Goal: Task Accomplishment & Management: Manage account settings

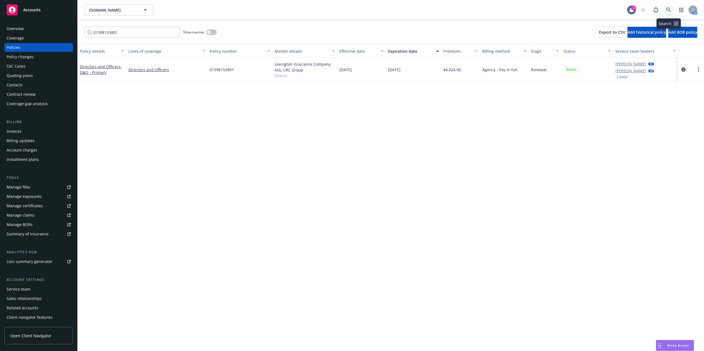
click at [665, 11] on link at bounding box center [668, 9] width 11 height 11
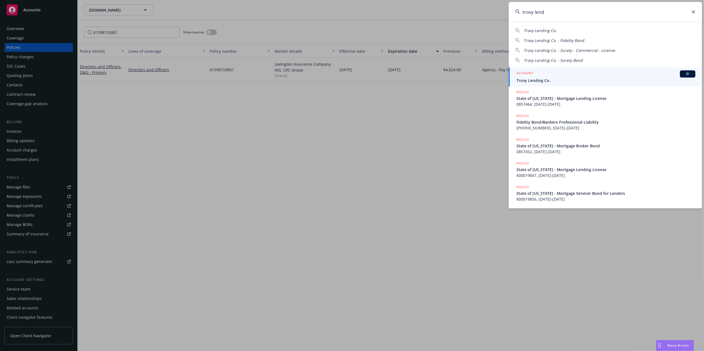
type input "trovy lend"
click at [547, 75] on div "ACCOUNT BI" at bounding box center [606, 73] width 179 height 7
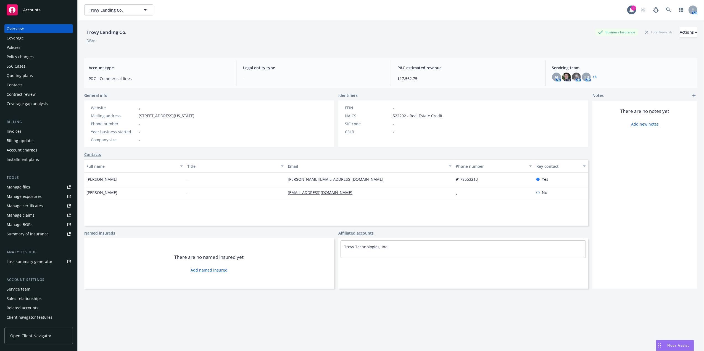
click at [39, 204] on div "Manage certificates" at bounding box center [25, 206] width 36 height 9
click at [15, 46] on div "Policies" at bounding box center [14, 47] width 14 height 9
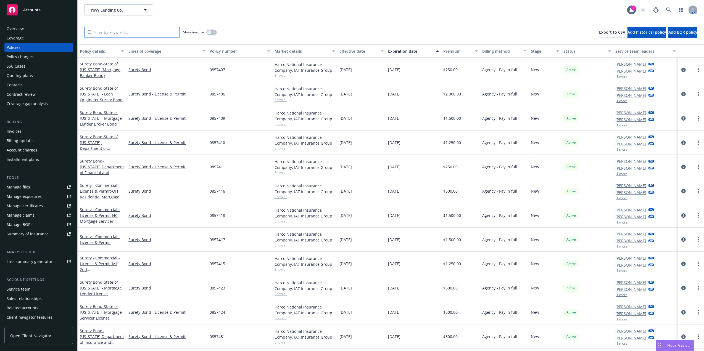
click at [115, 30] on input "Filter by keyword..." at bounding box center [132, 32] width 96 height 11
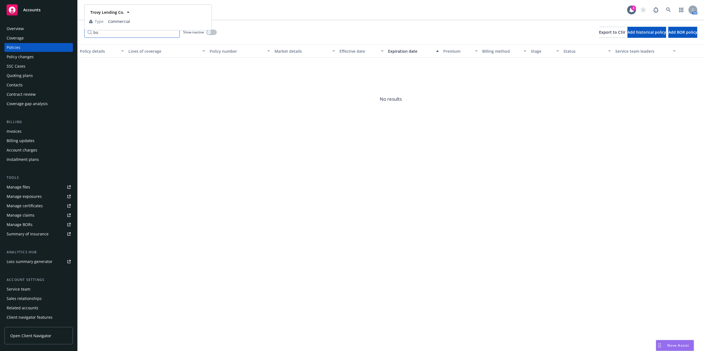
type input "b"
type input "="
type input "pac"
click at [312, 154] on div "Policy details Lines of coverage Policy number Market details Effective date Ex…" at bounding box center [391, 197] width 626 height 307
click at [175, 32] on input "pac" at bounding box center [132, 32] width 96 height 11
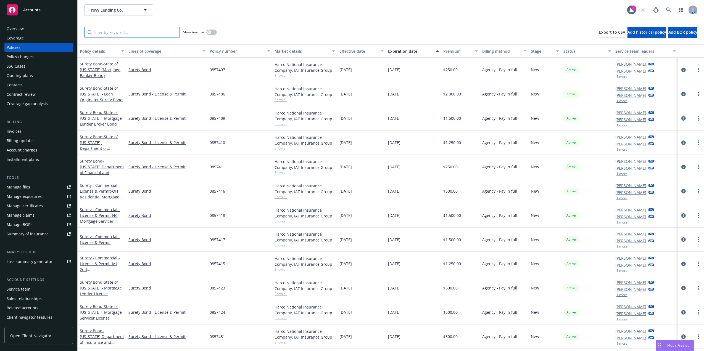
click at [158, 32] on input "Filter by keyword..." at bounding box center [132, 32] width 96 height 11
click at [114, 33] on input "Filter by keyword..." at bounding box center [132, 32] width 96 height 11
paste input "57 SBM BM8BLL"
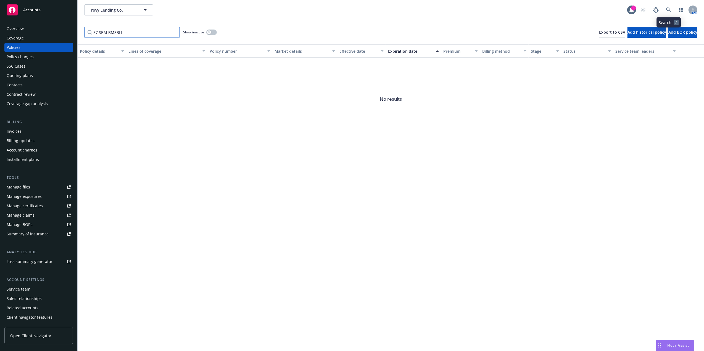
type input "57 SBM BM8BLL"
click at [670, 8] on icon at bounding box center [668, 9] width 5 height 5
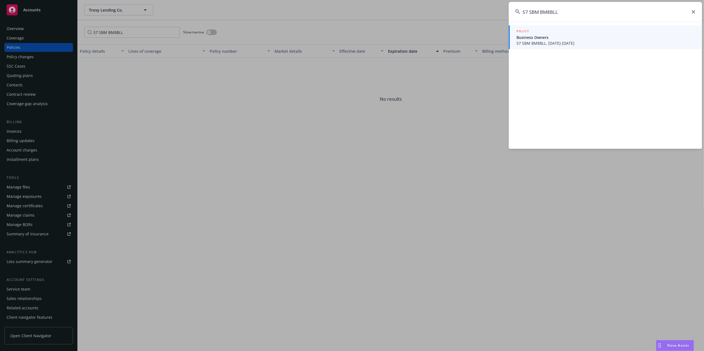
type input "57 SBM BM8BLL"
click at [552, 38] on span "Business Owners" at bounding box center [606, 38] width 179 height 6
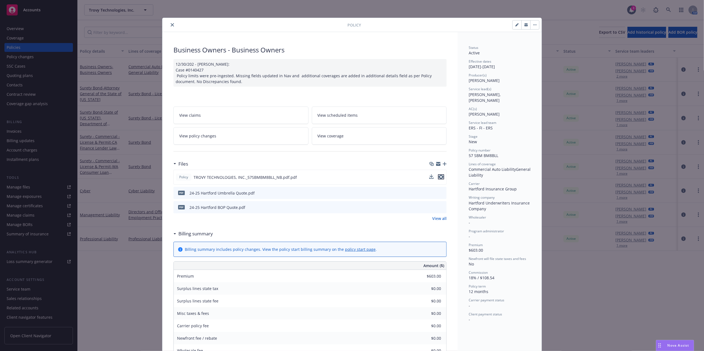
click at [439, 178] on icon "preview file" at bounding box center [441, 177] width 5 height 4
click at [171, 26] on icon "close" at bounding box center [172, 24] width 3 height 3
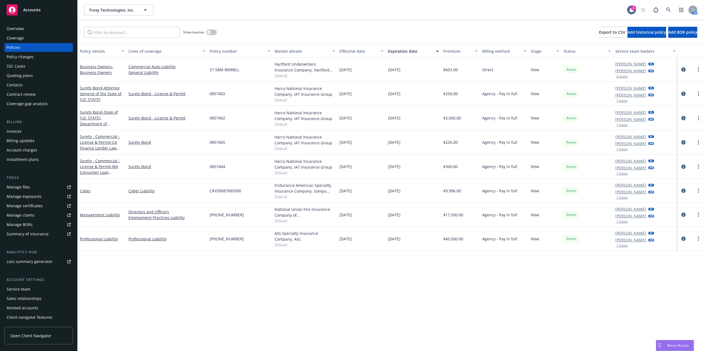
click at [14, 28] on div "Overview" at bounding box center [15, 28] width 17 height 9
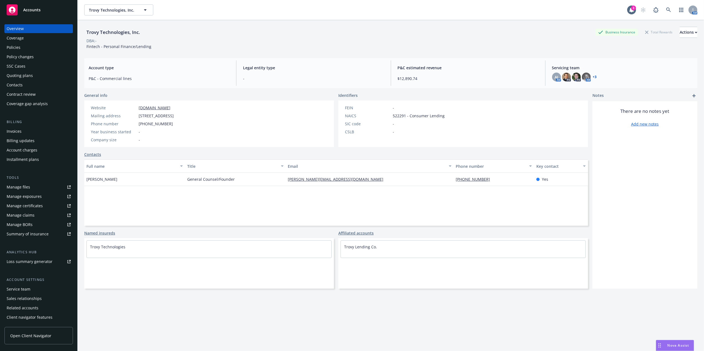
click at [20, 47] on div "Policies" at bounding box center [14, 47] width 14 height 9
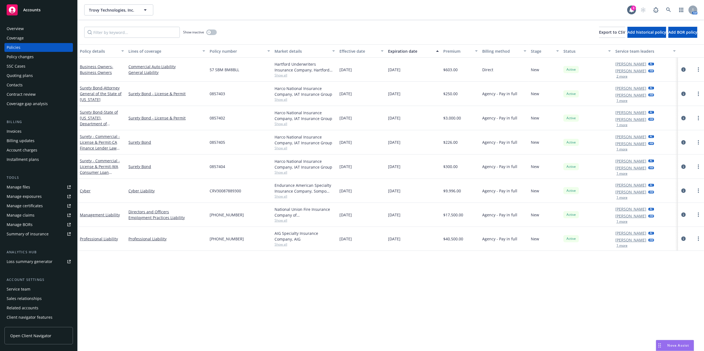
click at [42, 30] on div "Overview" at bounding box center [39, 28] width 64 height 9
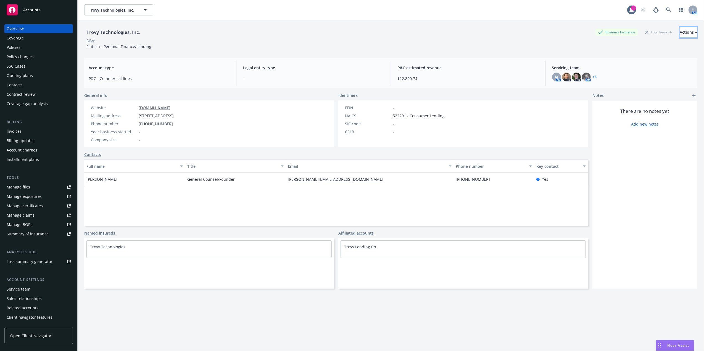
click at [681, 29] on div "Actions" at bounding box center [689, 32] width 18 height 10
click at [31, 204] on div "Manage certificates" at bounding box center [25, 206] width 36 height 9
click at [664, 6] on link at bounding box center [668, 9] width 11 height 11
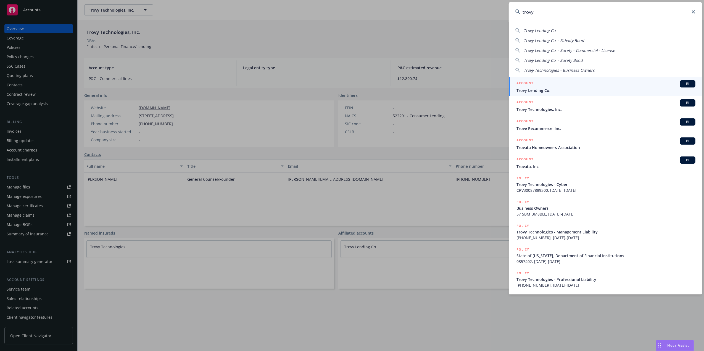
type input "trovy"
click at [566, 89] on span "Trovy Lending Co." at bounding box center [606, 91] width 179 height 6
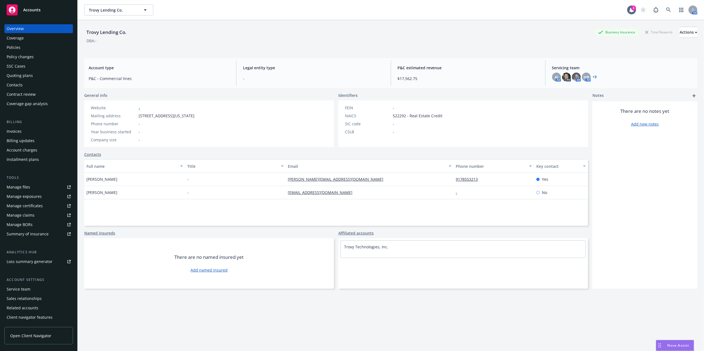
click at [36, 50] on div "Policies" at bounding box center [39, 47] width 64 height 9
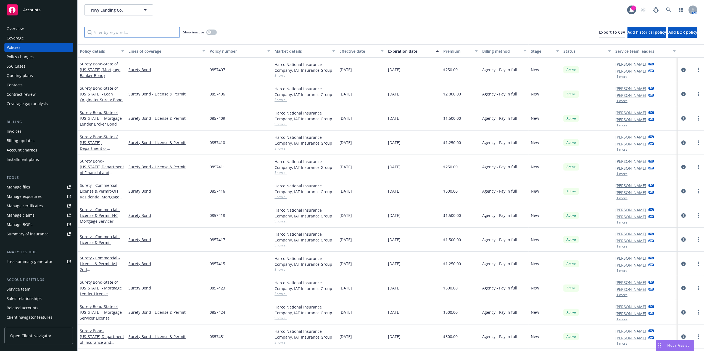
click at [108, 33] on input "Filter by keyword..." at bounding box center [132, 32] width 96 height 11
type input "b"
type input "["
type input "pack"
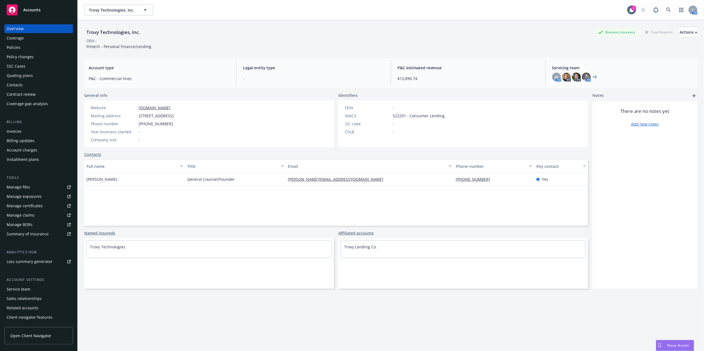
click at [33, 45] on div "Policies" at bounding box center [39, 47] width 64 height 9
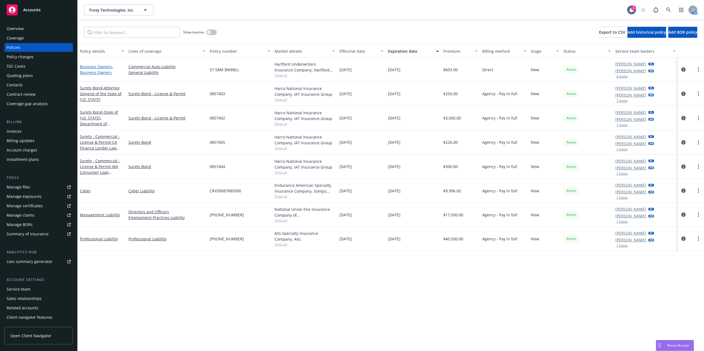
click at [98, 70] on span "- Business Owners" at bounding box center [96, 69] width 33 height 11
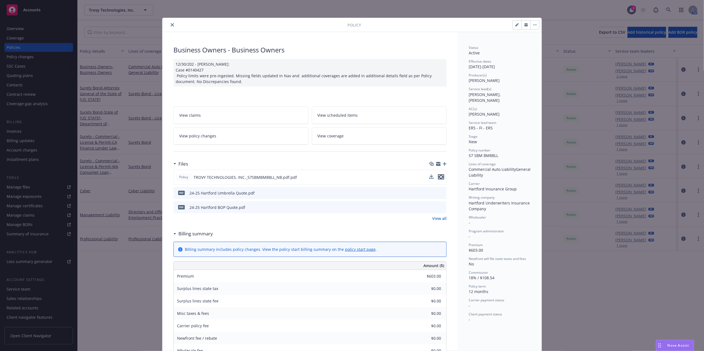
click at [439, 177] on icon "preview file" at bounding box center [441, 177] width 5 height 4
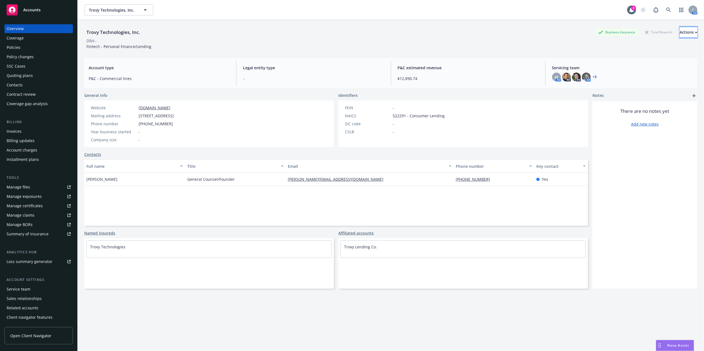
click at [680, 33] on div "Actions" at bounding box center [689, 32] width 18 height 10
click at [626, 62] on link "Edit account summary" at bounding box center [652, 58] width 91 height 11
select select "US"
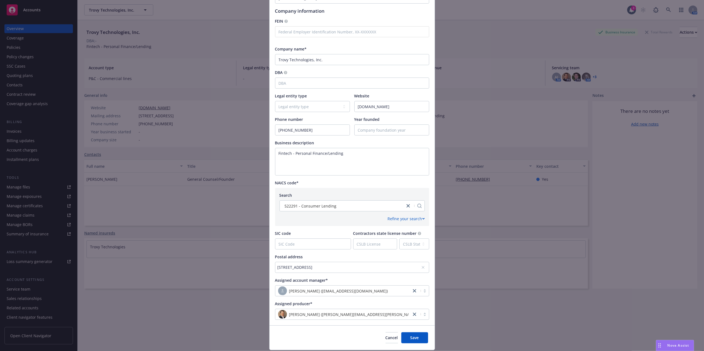
scroll to position [77, 0]
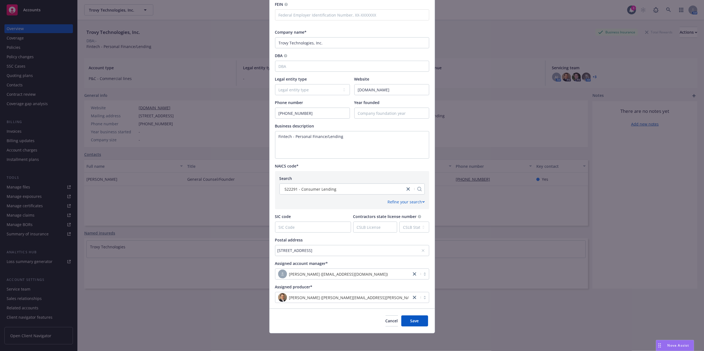
click at [370, 248] on div "228 Park Ave S. PMB 242757, N, NY, 10036, USA" at bounding box center [350, 251] width 144 height 6
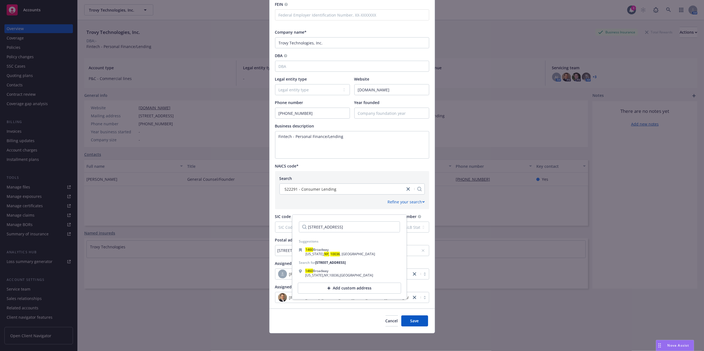
type input "1460 Broadway, NY, NY 10036"
click at [349, 209] on div "Search 522291 - Consumer Lending Refine your search 2-digit sub-category Select…" at bounding box center [352, 190] width 154 height 38
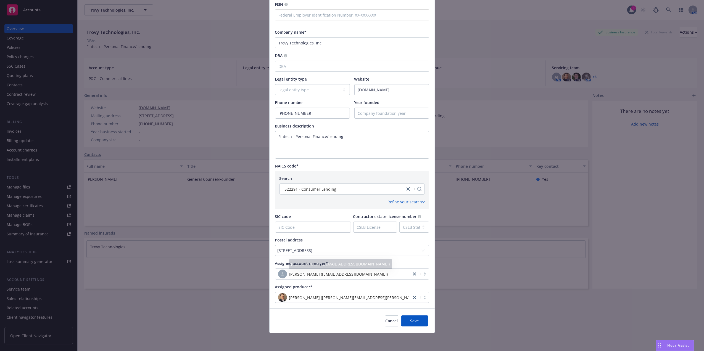
click at [362, 248] on div "228 Park Ave S. PMB 242757, N, NY, 10036, USA" at bounding box center [350, 251] width 144 height 6
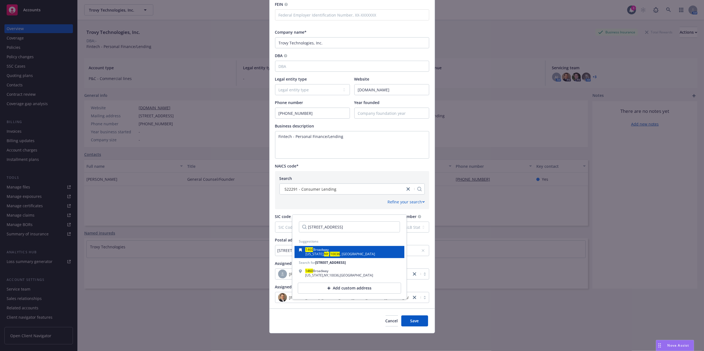
click at [351, 249] on div "1460 Broadway New York, NY, 10036 , USA" at bounding box center [349, 252] width 101 height 8
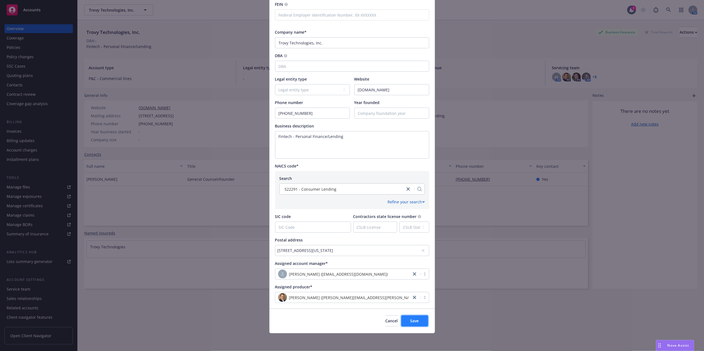
click at [406, 318] on button "Save" at bounding box center [414, 321] width 27 height 11
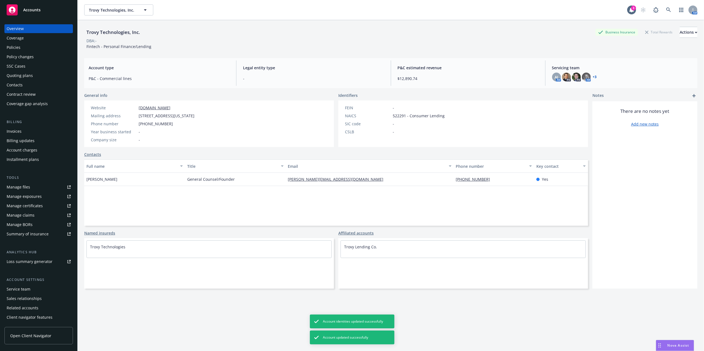
click at [43, 206] on link "Manage certificates" at bounding box center [38, 206] width 69 height 9
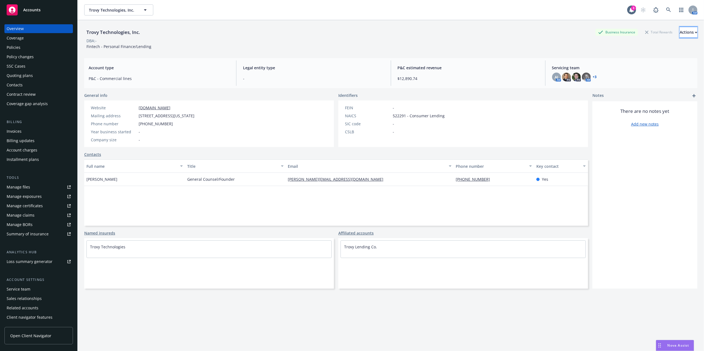
click at [680, 31] on div "Actions" at bounding box center [689, 32] width 18 height 10
click at [636, 60] on link "Edit account summary" at bounding box center [652, 58] width 91 height 11
select select "US"
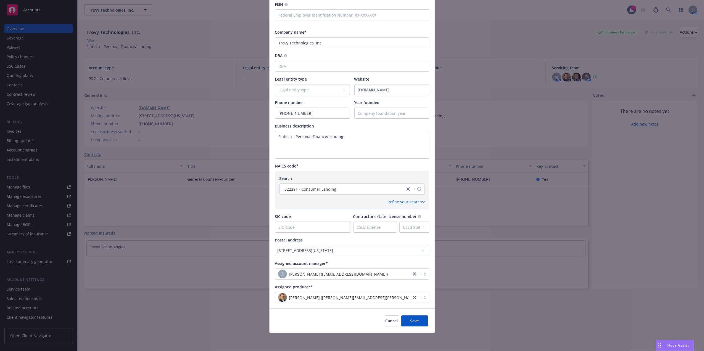
click at [364, 249] on div "[STREET_ADDRESS][US_STATE]" at bounding box center [350, 251] width 144 height 6
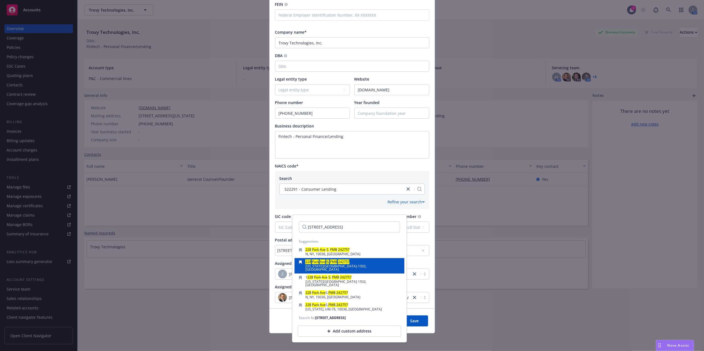
type input "228 Park Ave S. PMB 242757"
click at [328, 268] on span "New York, NY, 10003-1502, USA" at bounding box center [336, 268] width 61 height 8
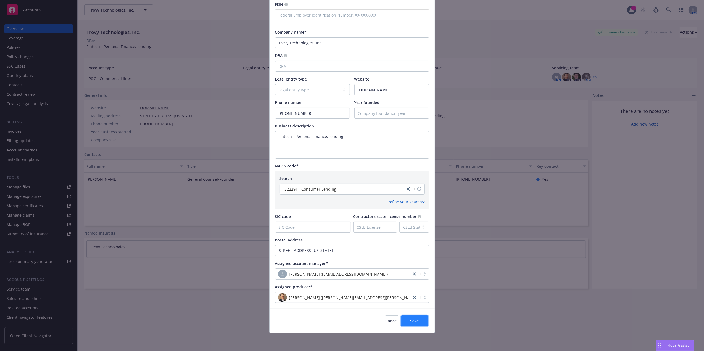
click at [407, 318] on button "Save" at bounding box center [414, 321] width 27 height 11
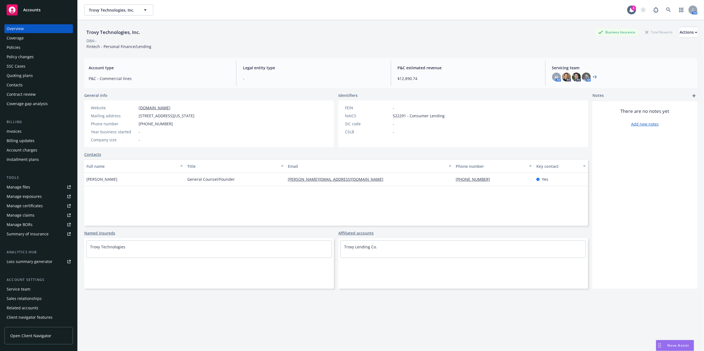
click at [692, 30] on div "Trovy Technologies, Inc. Business Insurance Total Rewards Actions DBA: - Fintec…" at bounding box center [391, 195] width 626 height 351
click at [684, 31] on button "Actions" at bounding box center [689, 32] width 18 height 11
click at [640, 57] on link "Edit account summary" at bounding box center [652, 58] width 91 height 11
select select "US"
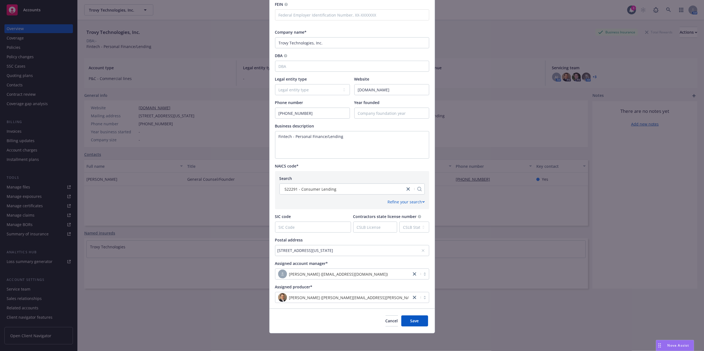
click at [422, 250] on icon at bounding box center [423, 250] width 3 height 3
click at [357, 252] on div "No address selected" at bounding box center [350, 251] width 144 height 6
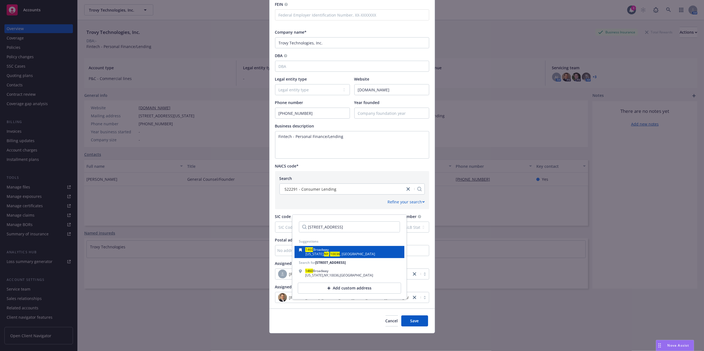
type input "1460 Broadway, NY, NY 10036"
click at [341, 251] on div "1460 Broadway" at bounding box center [341, 250] width 70 height 4
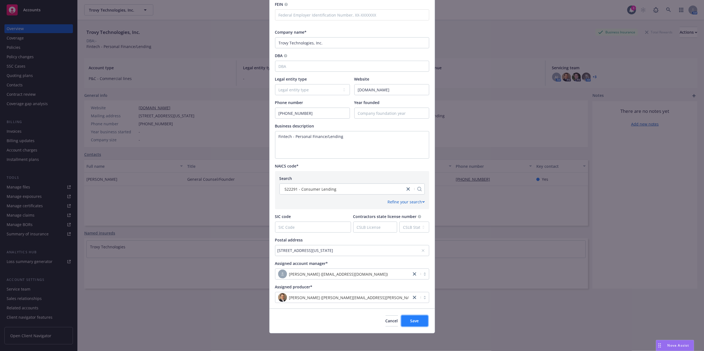
click at [410, 319] on span "Save" at bounding box center [414, 320] width 9 height 5
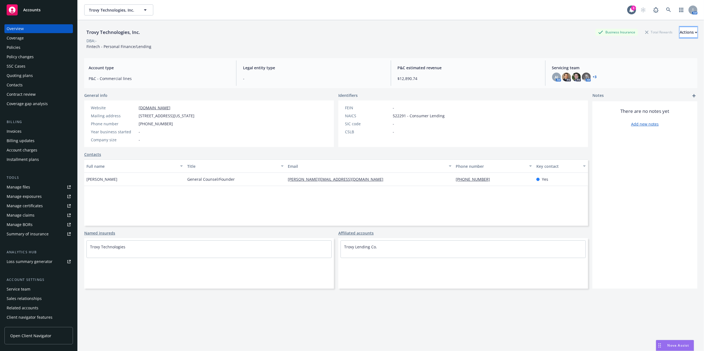
click at [680, 31] on div "Actions" at bounding box center [689, 32] width 18 height 10
click at [654, 58] on link "Edit account summary" at bounding box center [652, 58] width 91 height 11
select select "US"
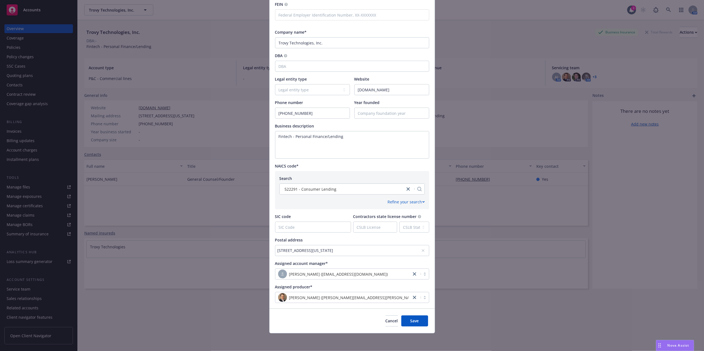
click at [340, 248] on div "1460 Broadway, New York, NY, 10036, USA" at bounding box center [350, 251] width 144 height 6
click at [372, 202] on div "Refine your search" at bounding box center [352, 202] width 145 height 6
click at [422, 251] on icon at bounding box center [423, 250] width 3 height 3
click at [312, 251] on div "No address selected" at bounding box center [350, 251] width 144 height 6
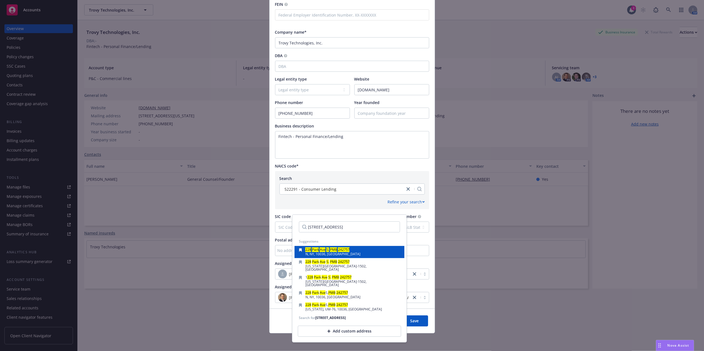
type input "228 Park Ave S. PMB 242757"
drag, startPoint x: 345, startPoint y: 250, endPoint x: 344, endPoint y: 262, distance: 11.7
click at [344, 262] on div "228 Park Ave S. PMB 242757 N, NY, 10036, USA 228 Park Ave S. PMB 242757 New Yor…" at bounding box center [349, 279] width 110 height 67
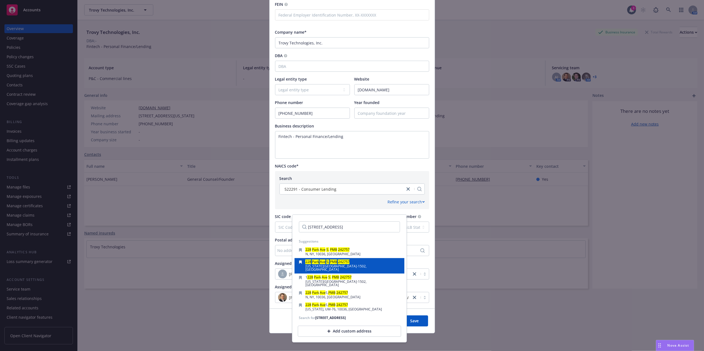
click at [344, 262] on mark "242757" at bounding box center [344, 262] width 12 height 5
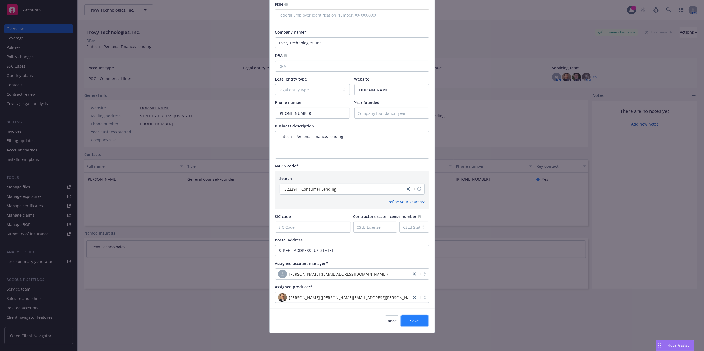
click at [414, 319] on span "Save" at bounding box center [414, 320] width 9 height 5
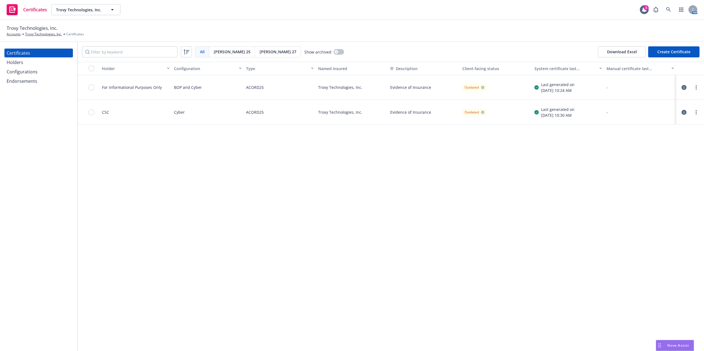
click at [42, 70] on div "Configurations" at bounding box center [39, 71] width 64 height 9
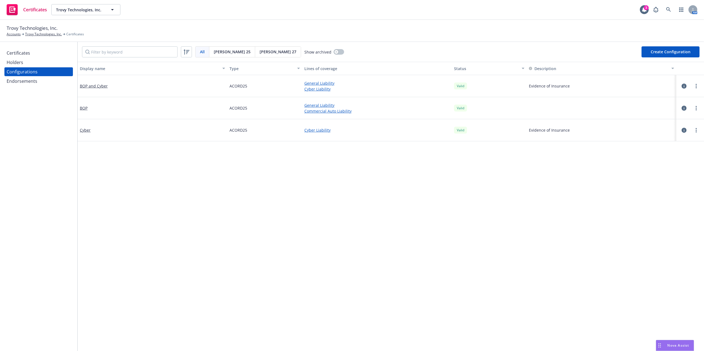
click at [33, 50] on div "Certificates" at bounding box center [39, 53] width 64 height 9
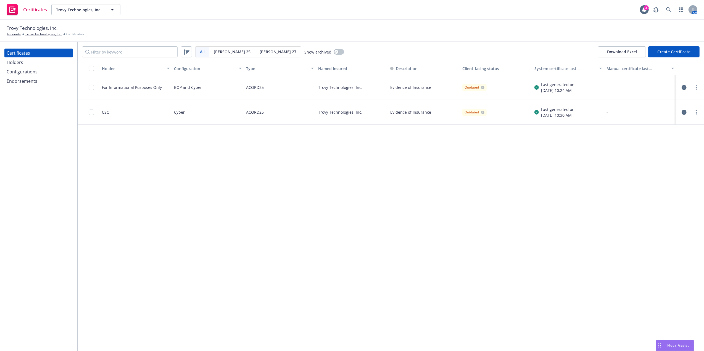
click at [48, 70] on div "Configurations" at bounding box center [39, 71] width 64 height 9
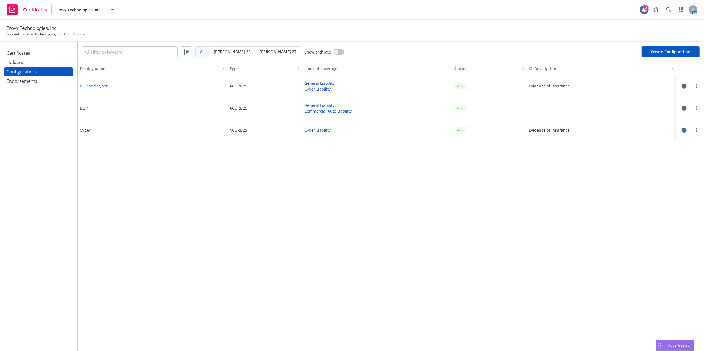
click at [103, 86] on link "BOP and Cyber" at bounding box center [94, 86] width 28 height 6
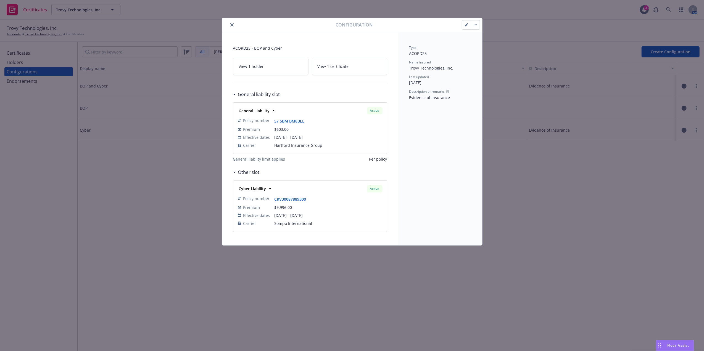
click at [463, 23] on button "button" at bounding box center [466, 24] width 9 height 9
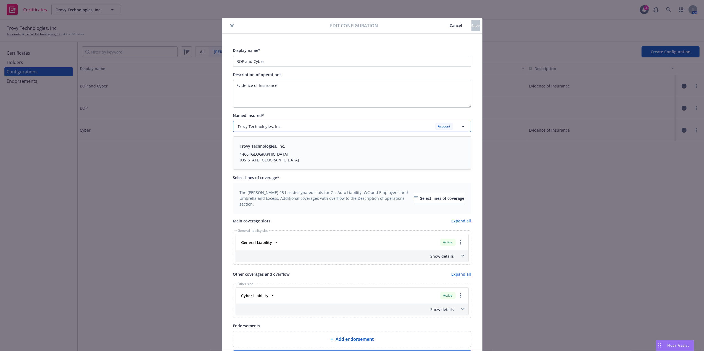
click at [269, 125] on div "Trovy Technologies, Inc. Account" at bounding box center [352, 126] width 238 height 11
click at [273, 133] on span "1460 Broadway, New York, NY, 10036, USA" at bounding box center [272, 135] width 71 height 7
click at [365, 29] on div "Edit configuration Cancel Save" at bounding box center [352, 26] width 260 height 16
click at [450, 23] on span "Cancel" at bounding box center [456, 25] width 12 height 5
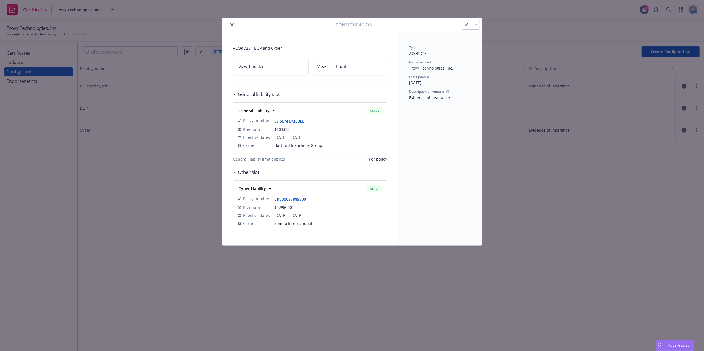
click at [231, 24] on icon "close" at bounding box center [231, 24] width 3 height 3
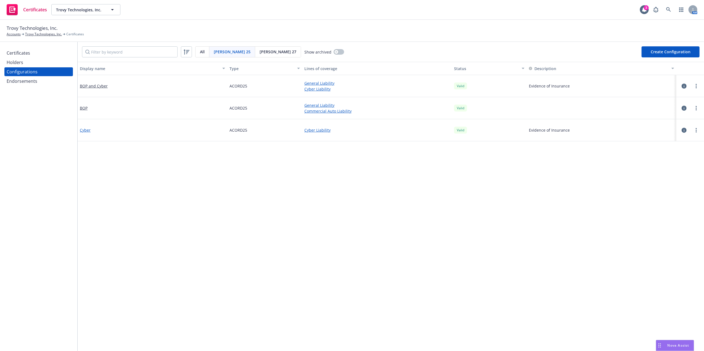
click at [83, 129] on link "Cyber" at bounding box center [85, 130] width 11 height 6
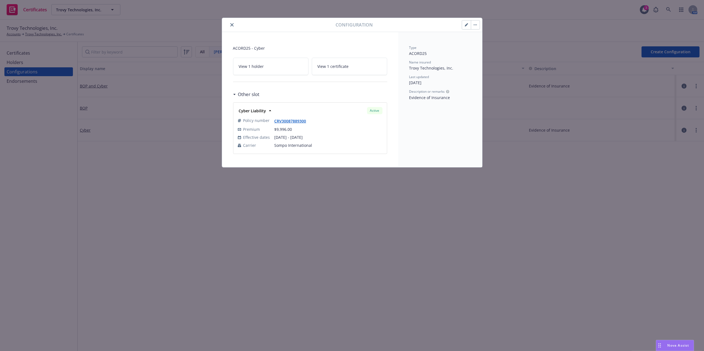
click at [466, 22] on button "button" at bounding box center [466, 24] width 9 height 9
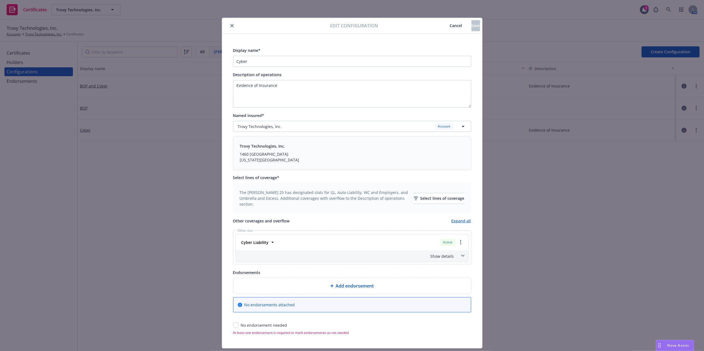
click at [229, 23] on button "close" at bounding box center [232, 25] width 7 height 7
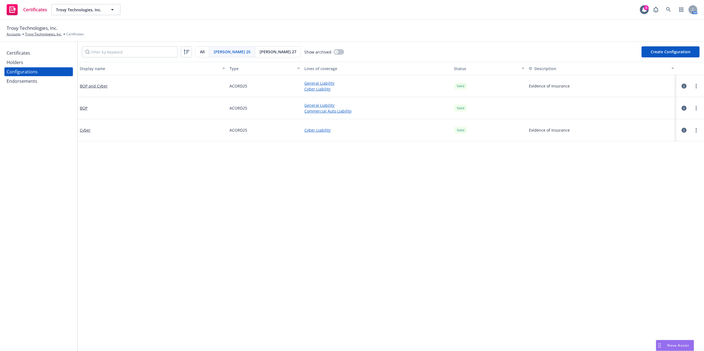
click at [23, 63] on div "Holders" at bounding box center [39, 62] width 64 height 9
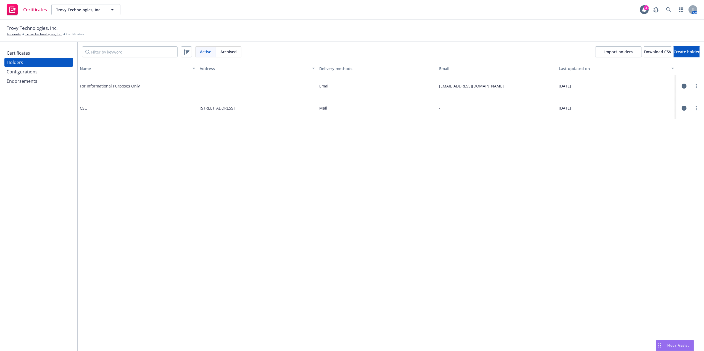
click at [45, 51] on div "Certificates" at bounding box center [39, 53] width 64 height 9
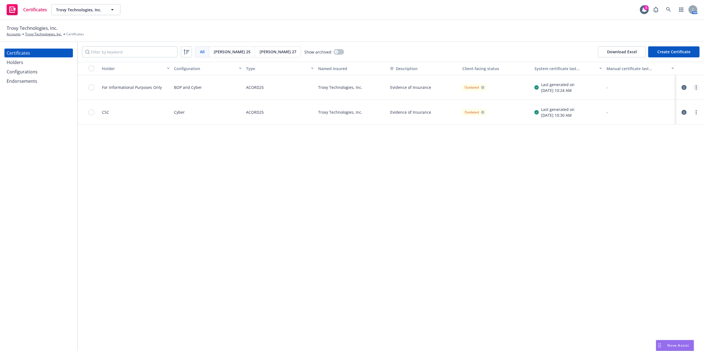
click at [696, 86] on icon "more" at bounding box center [696, 87] width 1 height 4
click at [646, 121] on link "Regenerate" at bounding box center [655, 120] width 88 height 11
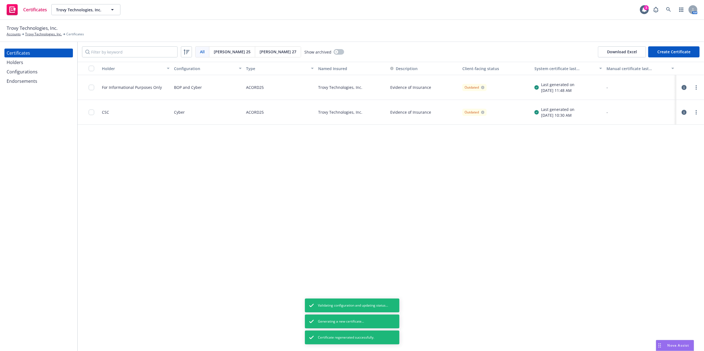
click at [695, 114] on link "more" at bounding box center [696, 112] width 7 height 7
click at [653, 143] on link "Regenerate" at bounding box center [655, 145] width 88 height 11
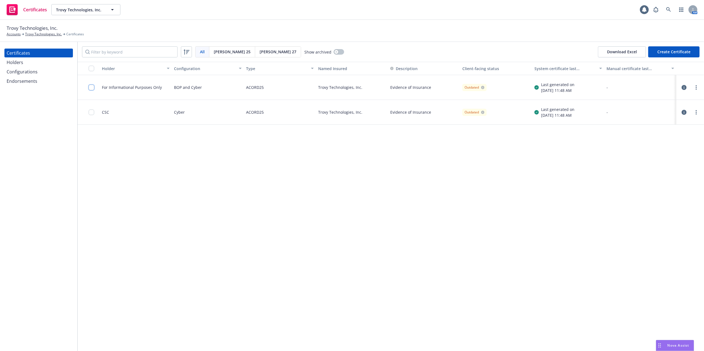
click at [90, 88] on input "checkbox" at bounding box center [92, 88] width 6 height 6
click at [91, 112] on input "checkbox" at bounding box center [92, 113] width 6 height 6
click at [307, 337] on div "Download certificates" at bounding box center [320, 339] width 44 height 10
click at [310, 324] on link "Download uneditable files" at bounding box center [291, 325] width 66 height 11
click at [133, 150] on div "Holder Configuration Type Named Insured Description Client-facing status System…" at bounding box center [391, 206] width 626 height 289
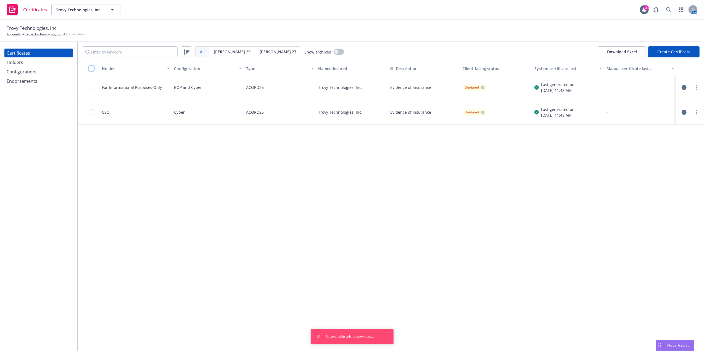
click at [91, 70] on input "checkbox" at bounding box center [92, 69] width 6 height 6
click at [91, 69] on input "checkbox" at bounding box center [92, 69] width 6 height 6
click at [299, 339] on div "Download certificates" at bounding box center [320, 339] width 44 height 10
click at [305, 325] on link "Download uneditable files" at bounding box center [291, 325] width 66 height 11
click at [262, 152] on div "Holder Configuration Type Named Insured Description Client-facing status System…" at bounding box center [391, 206] width 626 height 289
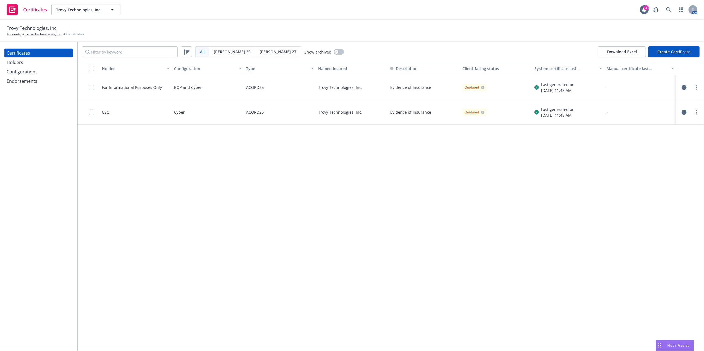
click at [29, 72] on div "Configurations" at bounding box center [22, 71] width 31 height 9
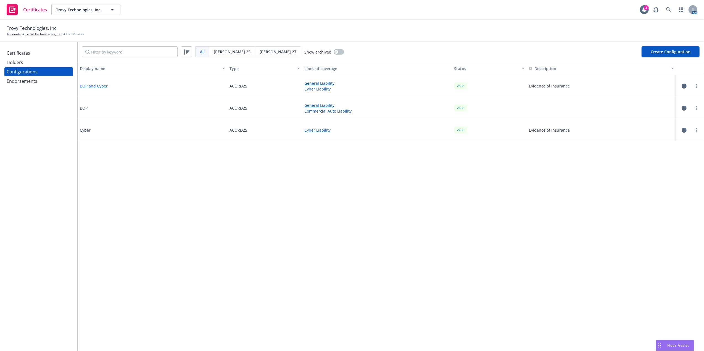
click at [88, 86] on link "BOP and Cyber" at bounding box center [94, 86] width 28 height 6
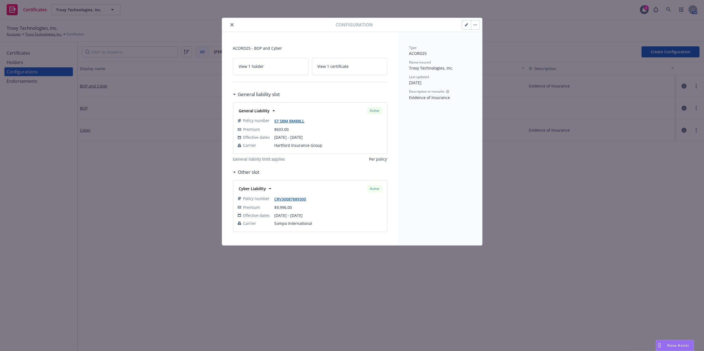
click at [231, 24] on icon "close" at bounding box center [231, 24] width 3 height 3
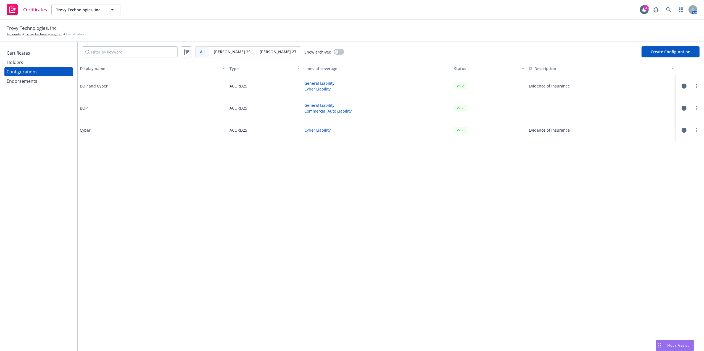
click at [23, 54] on div "Certificates" at bounding box center [18, 53] width 23 height 9
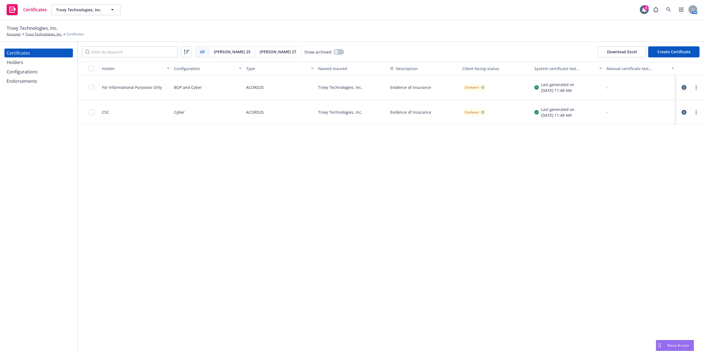
click at [91, 116] on div at bounding box center [93, 112] width 9 height 18
click at [697, 112] on link "more" at bounding box center [696, 112] width 7 height 7
click at [646, 125] on link "Edit" at bounding box center [655, 123] width 88 height 11
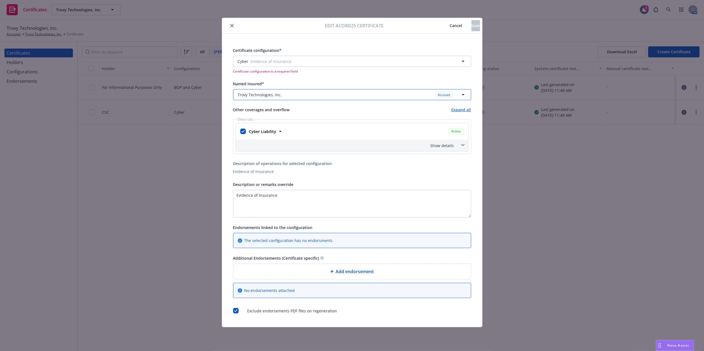
click at [258, 93] on span "Trovy Technologies, Inc." at bounding box center [260, 95] width 44 height 6
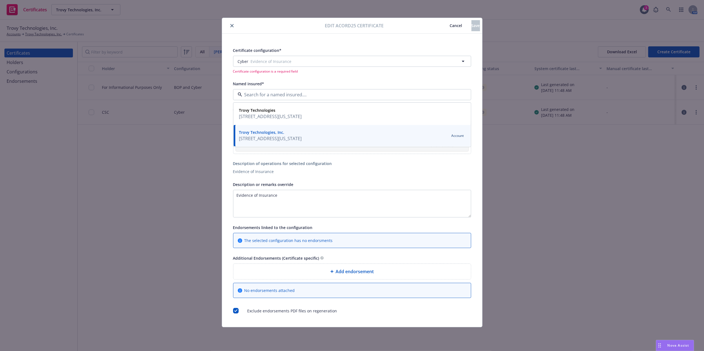
click at [258, 93] on input at bounding box center [351, 94] width 218 height 7
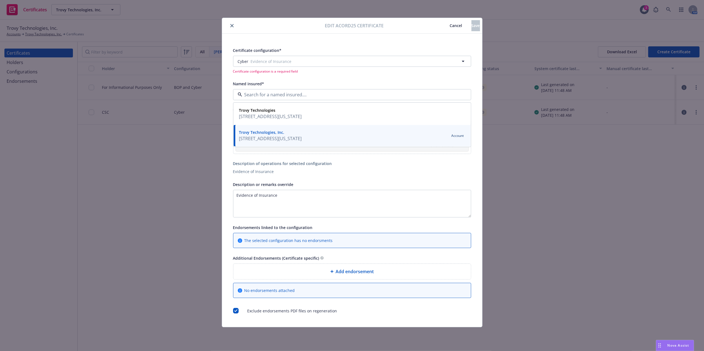
click at [258, 93] on input at bounding box center [351, 94] width 218 height 7
type input "1"
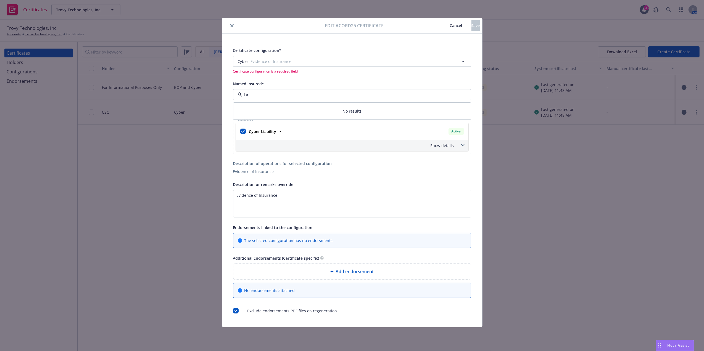
type input "b"
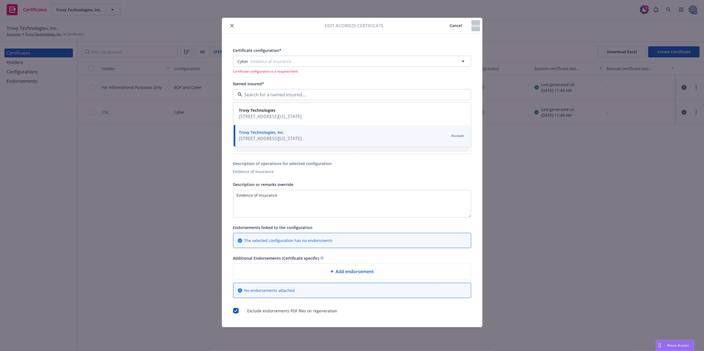
click at [450, 26] on span "Cancel" at bounding box center [456, 25] width 12 height 5
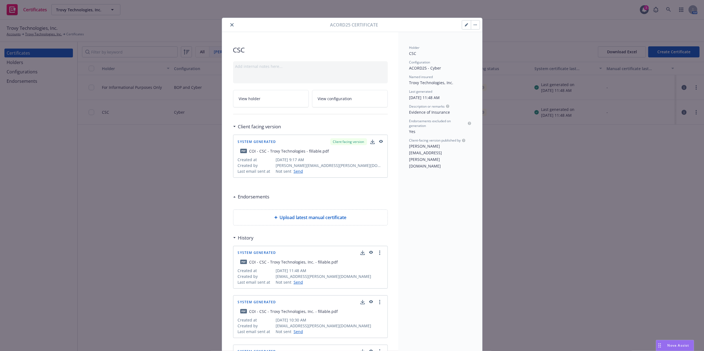
click at [230, 25] on icon "close" at bounding box center [231, 24] width 3 height 3
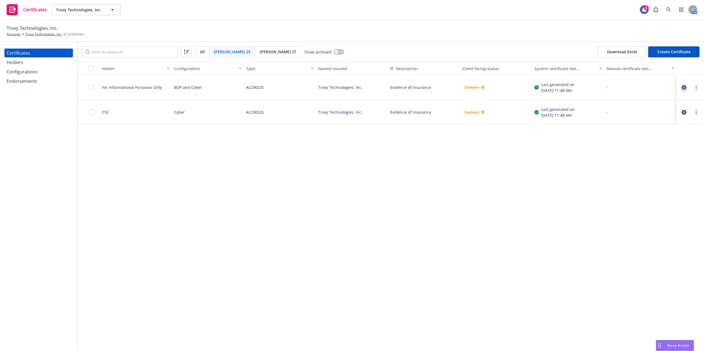
click at [36, 65] on div "Holders" at bounding box center [39, 62] width 64 height 9
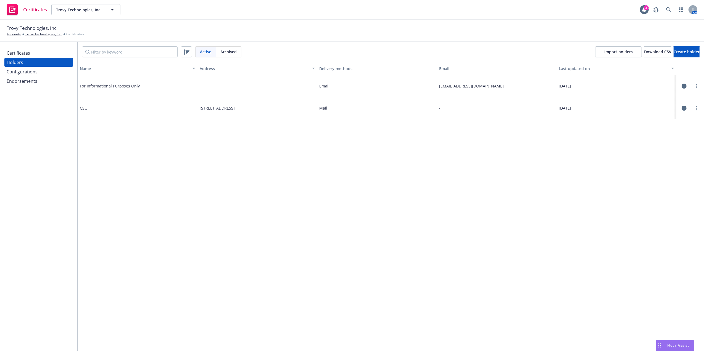
click at [34, 72] on div "Configurations" at bounding box center [22, 71] width 31 height 9
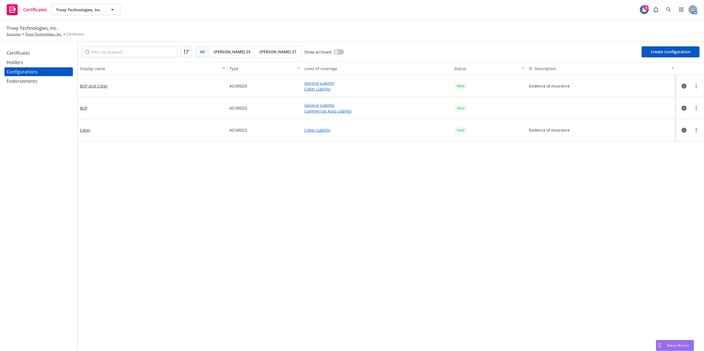
click at [39, 64] on div "Holders" at bounding box center [39, 62] width 64 height 9
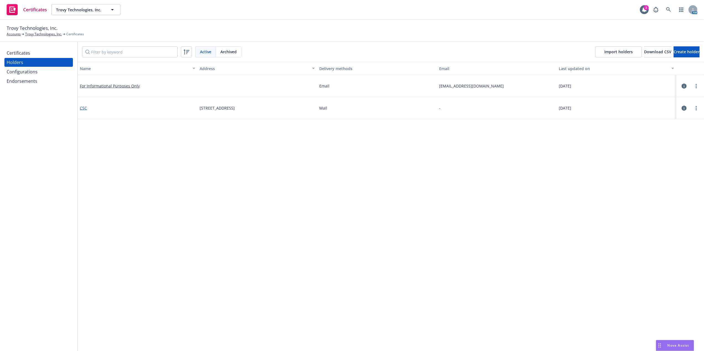
click at [83, 106] on link "CSC" at bounding box center [83, 108] width 7 height 5
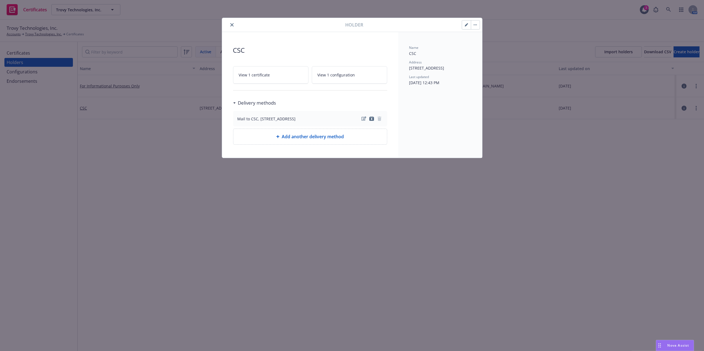
click at [231, 27] on icon "close" at bounding box center [231, 24] width 3 height 3
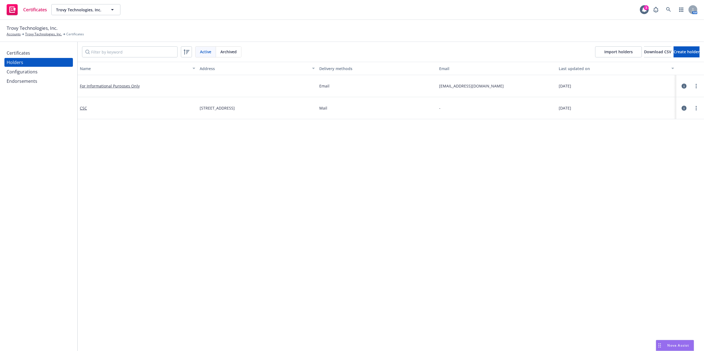
click at [24, 52] on div "Certificates" at bounding box center [18, 53] width 23 height 9
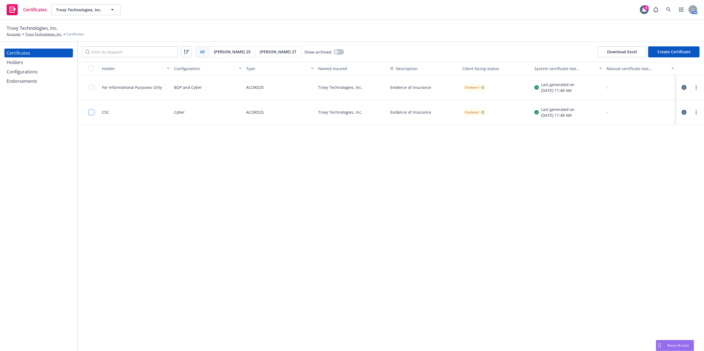
click at [93, 112] on input "checkbox" at bounding box center [92, 113] width 6 height 6
click at [695, 115] on link "more" at bounding box center [696, 112] width 7 height 7
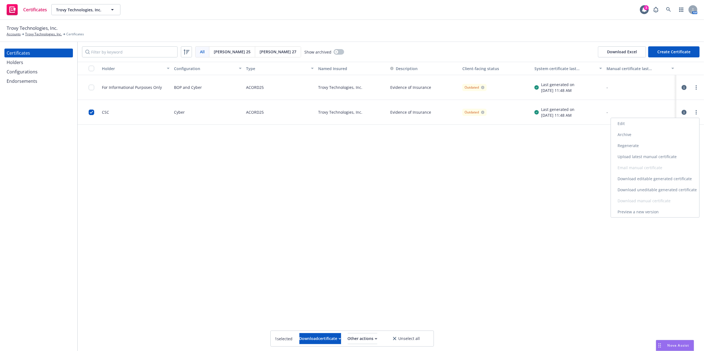
click at [647, 146] on link "Regenerate" at bounding box center [655, 145] width 88 height 11
click at [697, 112] on circle "more" at bounding box center [696, 112] width 1 height 1
click at [642, 127] on link "Edit" at bounding box center [655, 123] width 88 height 11
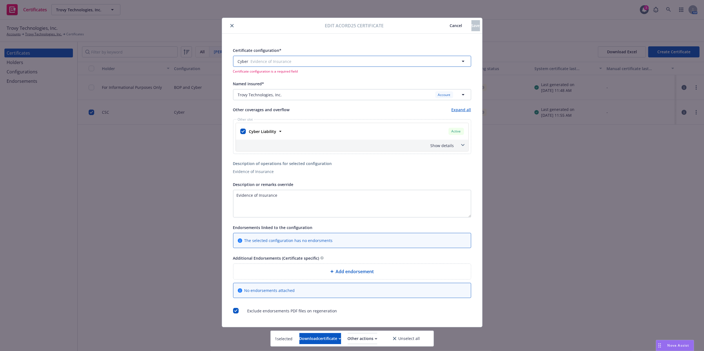
click at [291, 63] on span "Evidence of Insurance" at bounding box center [334, 62] width 167 height 6
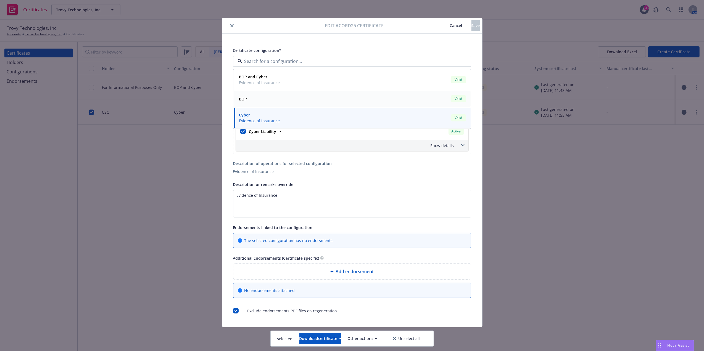
click at [251, 101] on div "BOP Valid" at bounding box center [352, 98] width 230 height 9
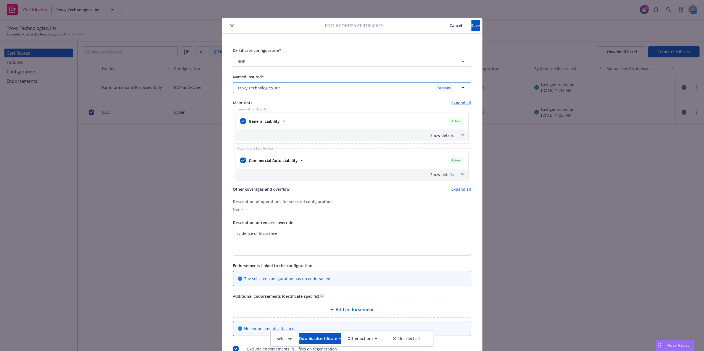
click at [405, 90] on div "Trovy Technologies, Inc. Account" at bounding box center [349, 87] width 222 height 7
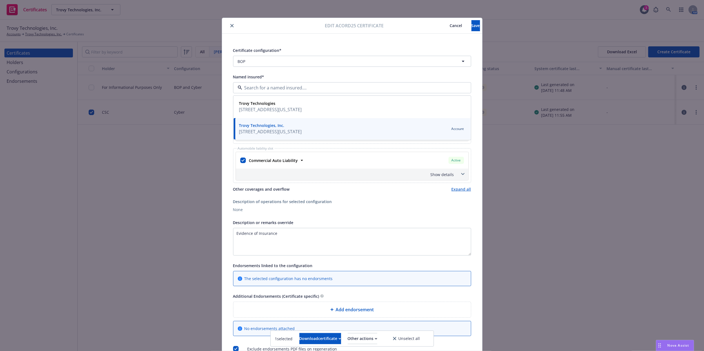
click at [276, 134] on span "1460 Broadway, New York, NY, 10036, USA" at bounding box center [270, 131] width 63 height 7
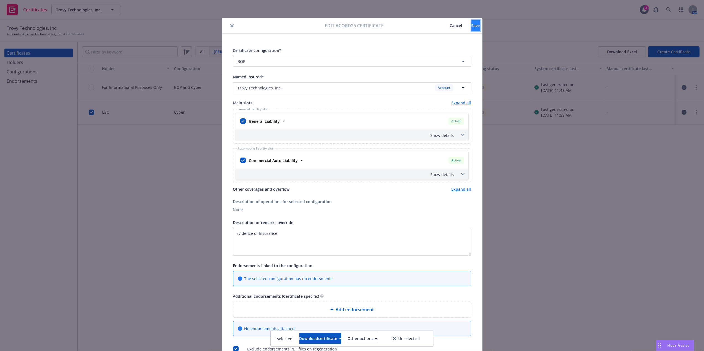
click at [473, 24] on button "Save" at bounding box center [476, 25] width 9 height 11
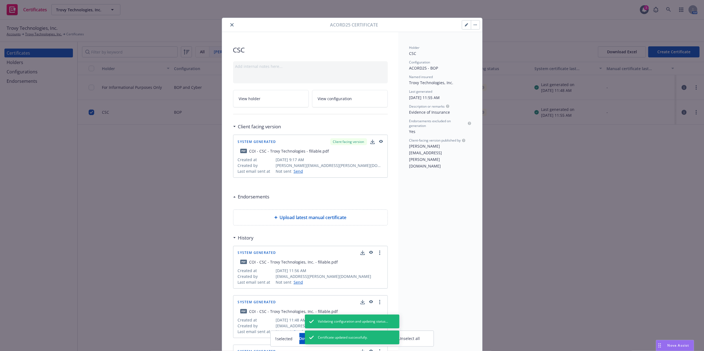
click at [230, 23] on button "close" at bounding box center [232, 25] width 7 height 7
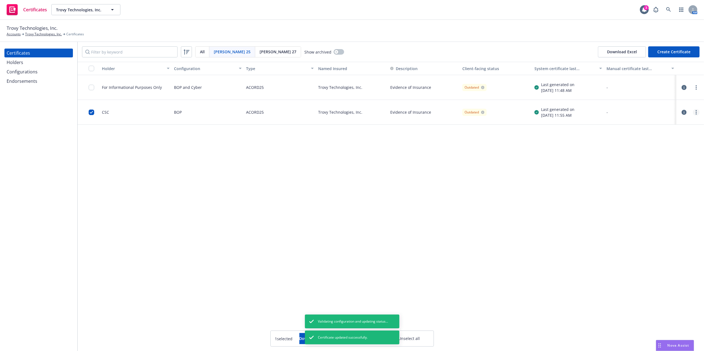
click at [697, 110] on link "more" at bounding box center [696, 112] width 7 height 7
click at [640, 145] on link "Regenerate" at bounding box center [655, 145] width 88 height 11
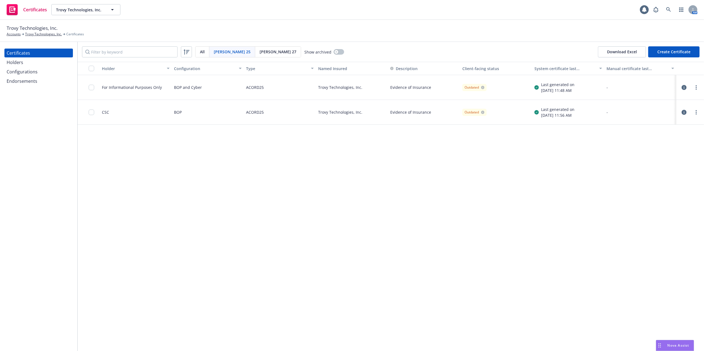
click at [95, 112] on div at bounding box center [93, 112] width 9 height 18
click at [90, 112] on input "checkbox" at bounding box center [92, 113] width 6 height 6
click at [301, 334] on div "Download certificate" at bounding box center [320, 339] width 42 height 10
click at [305, 325] on link "Download uneditable file" at bounding box center [291, 325] width 64 height 11
click at [89, 115] on input "checkbox" at bounding box center [92, 113] width 6 height 6
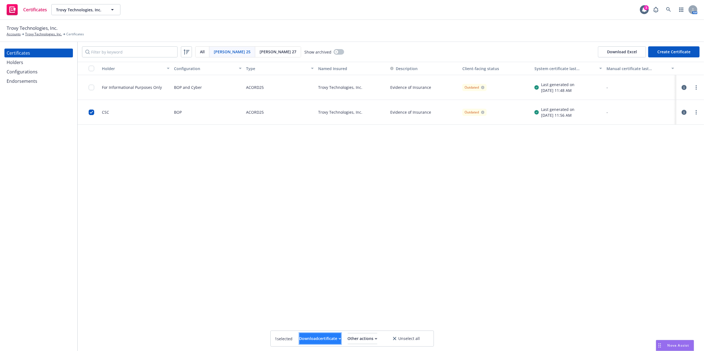
click at [331, 343] on div "Download certificate" at bounding box center [320, 339] width 42 height 10
click at [323, 325] on link "Download uneditable file" at bounding box center [291, 325] width 64 height 11
click at [91, 113] on input "checkbox" at bounding box center [92, 113] width 6 height 6
click at [334, 339] on button "Download certificate" at bounding box center [320, 338] width 42 height 11
click at [323, 328] on link "Download uneditable file" at bounding box center [291, 325] width 64 height 11
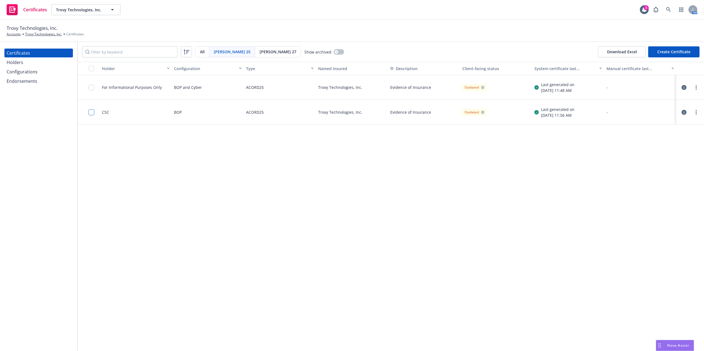
click at [91, 113] on input "checkbox" at bounding box center [92, 113] width 6 height 6
click at [304, 342] on div "Download certificate" at bounding box center [320, 339] width 42 height 10
click at [310, 322] on link "Download uneditable file" at bounding box center [291, 325] width 64 height 11
click at [307, 270] on div "Holder Configuration Type Named Insured Description Client-facing status System…" at bounding box center [391, 206] width 626 height 289
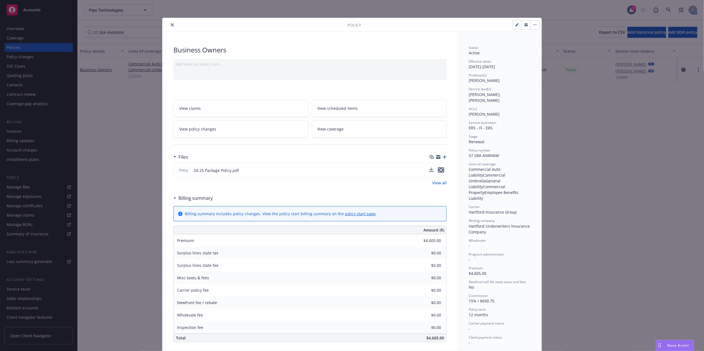
click at [440, 169] on icon "preview file" at bounding box center [441, 170] width 5 height 4
click at [171, 26] on icon "close" at bounding box center [172, 24] width 3 height 3
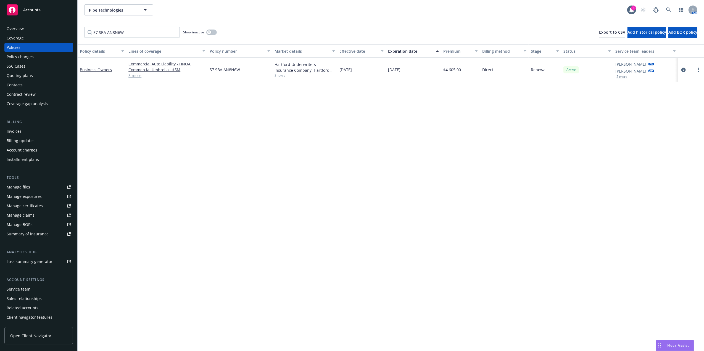
click at [39, 209] on div "Manage certificates" at bounding box center [25, 206] width 36 height 9
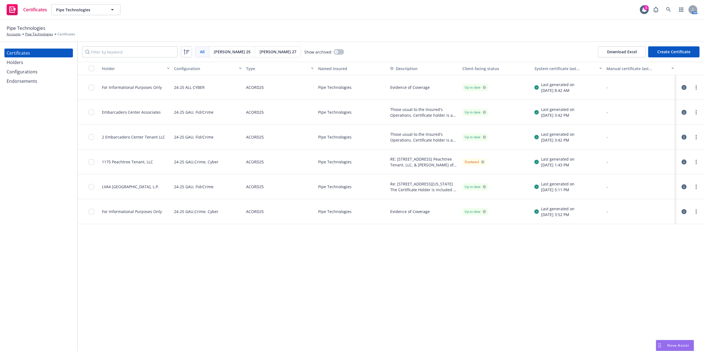
click at [138, 162] on div "1175 Peachtree Tenant, LLC" at bounding box center [127, 162] width 51 height 6
copy div "1175 Peachtree Tenant, LLC"
click at [31, 63] on div "Holders" at bounding box center [39, 62] width 64 height 9
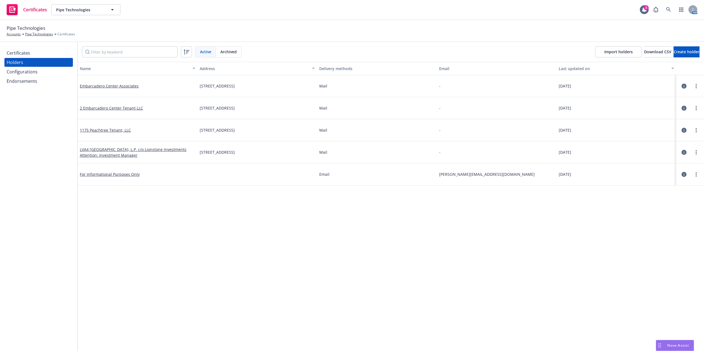
click at [235, 131] on span "1175 PEACHTREE ST NE STE 600, ATLANTA, GA, 30361-3534" at bounding box center [217, 130] width 35 height 6
copy span "1175 PEACHTREE ST NE STE 600, ATLANTA, GA, 30361-3534"
drag, startPoint x: 133, startPoint y: 130, endPoint x: 78, endPoint y: 130, distance: 54.4
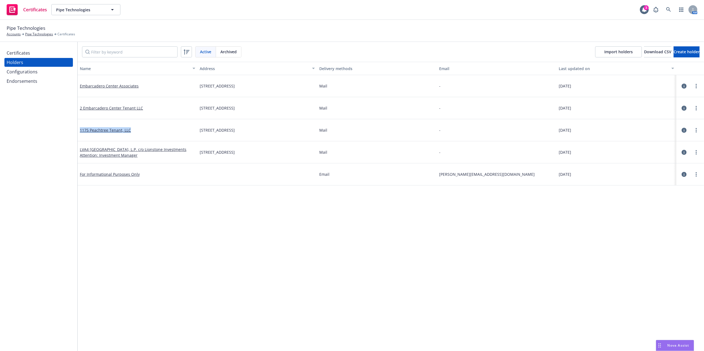
click at [78, 130] on div "1175 Peachtree Tenant, LLC" at bounding box center [138, 130] width 120 height 22
copy link "1175 Peachtree Tenant, LLC"
drag, startPoint x: 197, startPoint y: 130, endPoint x: 308, endPoint y: 131, distance: 111.0
click at [308, 131] on div "1175 PEACHTREE ST NE STE 600, ATLANTA, GA, 30361-3534" at bounding box center [258, 130] width 120 height 22
copy span "1175 PEACHTREE ST NE STE 600, ATLANTA, GA, 30361-3534"
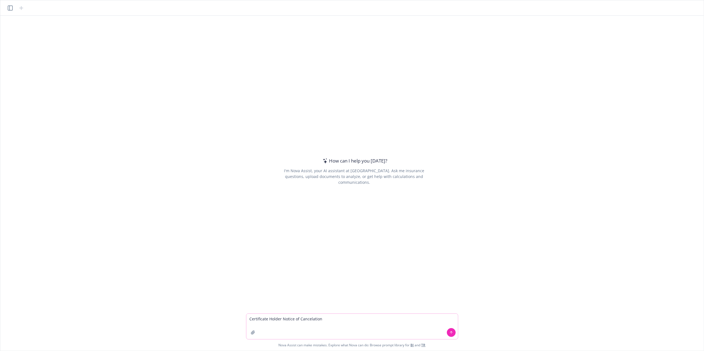
click at [347, 323] on textarea "Certificate Holder Notice of Cancelation" at bounding box center [352, 326] width 212 height 25
type textarea "Certificate Holder Notice of Cancelation"
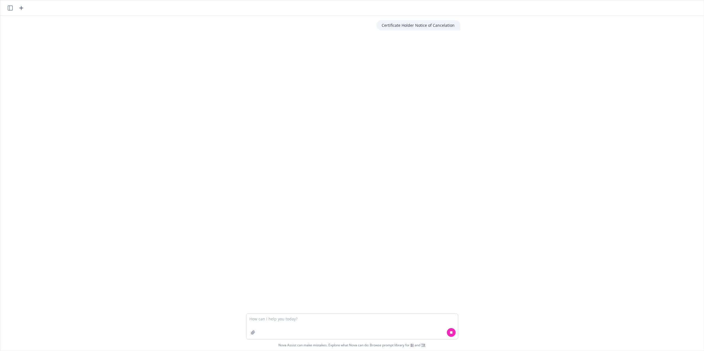
click at [342, 96] on div "Certificate Holder Notice of Cancelation" at bounding box center [351, 165] width 699 height 298
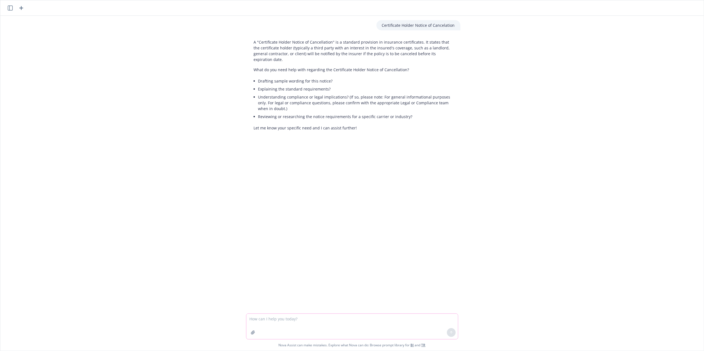
click at [301, 319] on textarea at bounding box center [352, 326] width 212 height 25
type textarea "w"
type textarea "why do we need 30 day notice of cancellation rquest on cert?"
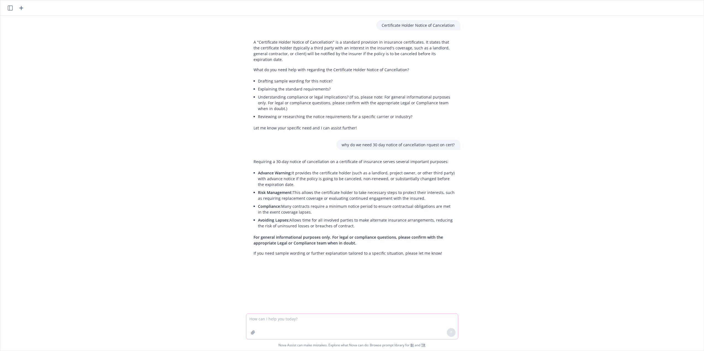
type textarea "h"
type textarea "how to process this request on the hartford"
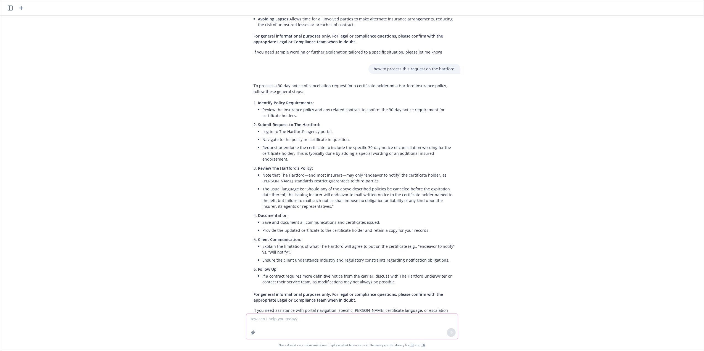
scroll to position [211, 0]
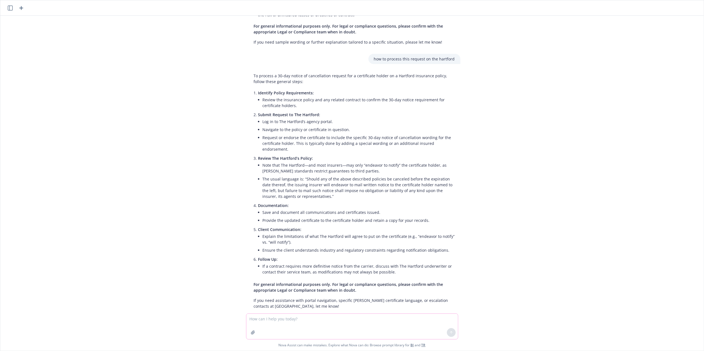
click at [273, 318] on textarea at bounding box center [352, 326] width 212 height 25
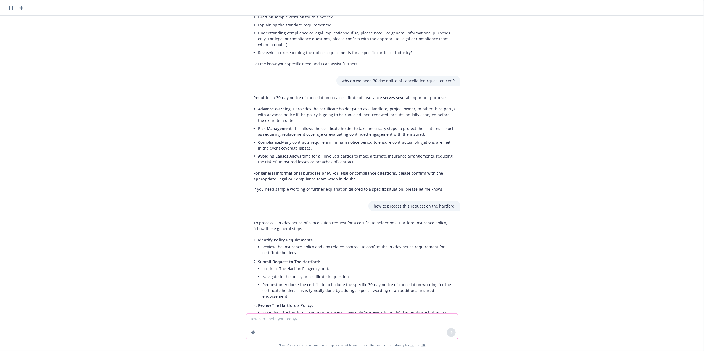
scroll to position [0, 0]
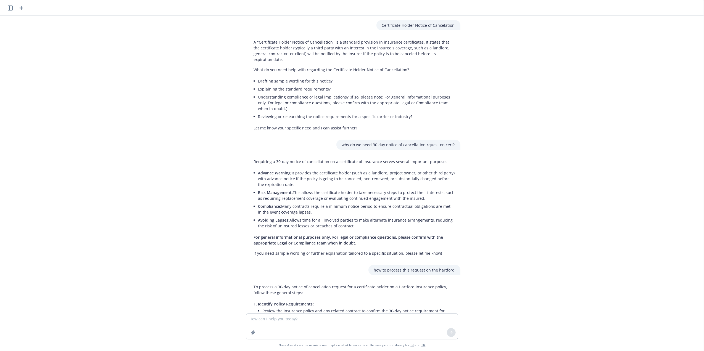
click at [505, 86] on div "Certificate Holder Notice of Cancelation A "Certificate Holder Notice of Cancel…" at bounding box center [351, 165] width 699 height 298
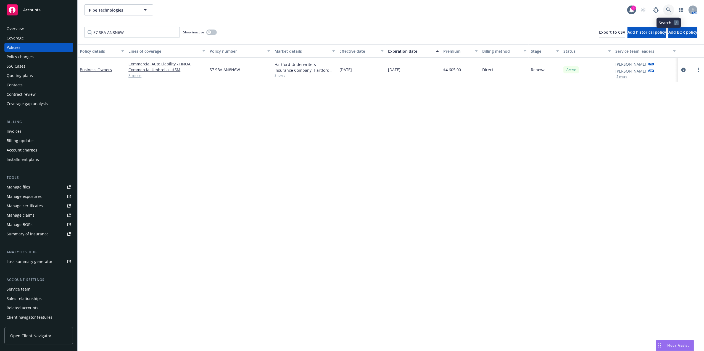
click at [668, 10] on icon at bounding box center [668, 9] width 5 height 5
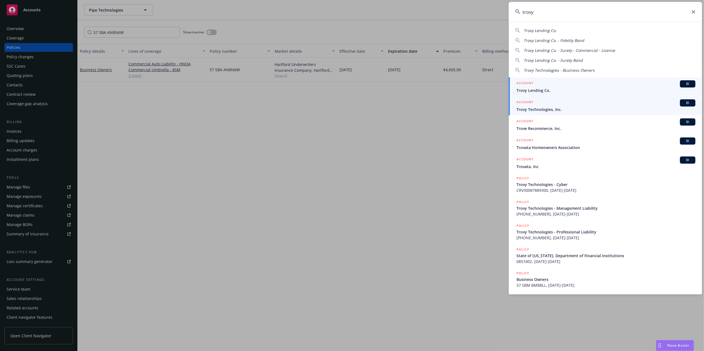
type input "trovy"
click at [602, 109] on span "Trovy Technologies, Inc." at bounding box center [606, 110] width 179 height 6
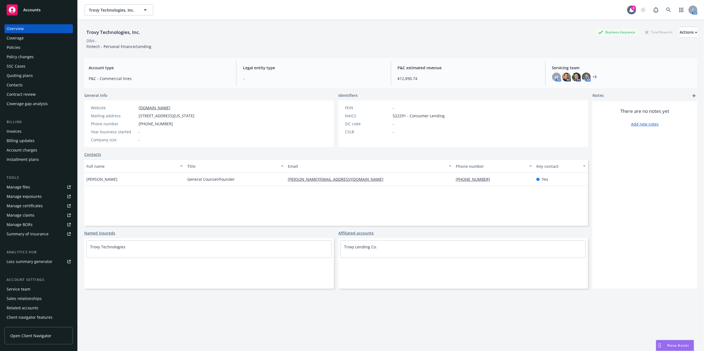
click at [13, 44] on div "Policies" at bounding box center [14, 47] width 14 height 9
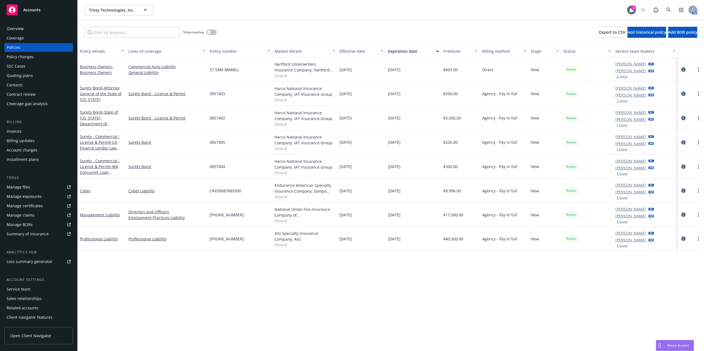
click at [40, 206] on div "Manage certificates" at bounding box center [25, 206] width 36 height 9
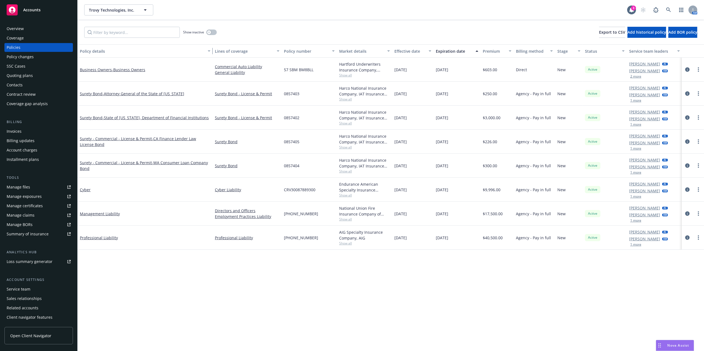
drag, startPoint x: 125, startPoint y: 51, endPoint x: 222, endPoint y: 51, distance: 97.0
click at [222, 51] on div "Policy details Lines of coverage Policy number Market details Effective date Ex…" at bounding box center [391, 50] width 627 height 13
click at [139, 35] on input "Filter by keyword..." at bounding box center [132, 32] width 96 height 11
click at [137, 32] on input "Filter by keyword..." at bounding box center [132, 32] width 96 height 11
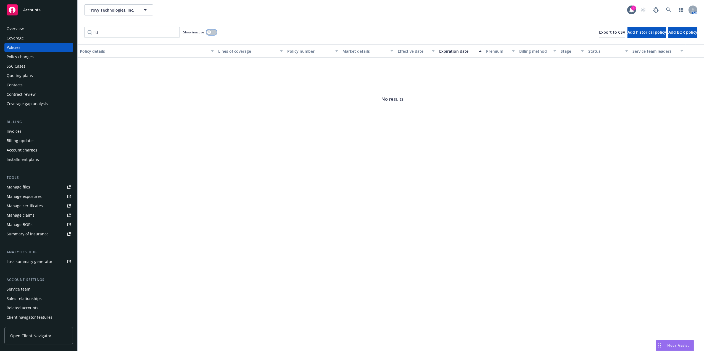
click at [207, 31] on button "button" at bounding box center [211, 33] width 10 height 6
click at [136, 31] on input "fid" at bounding box center [132, 32] width 96 height 11
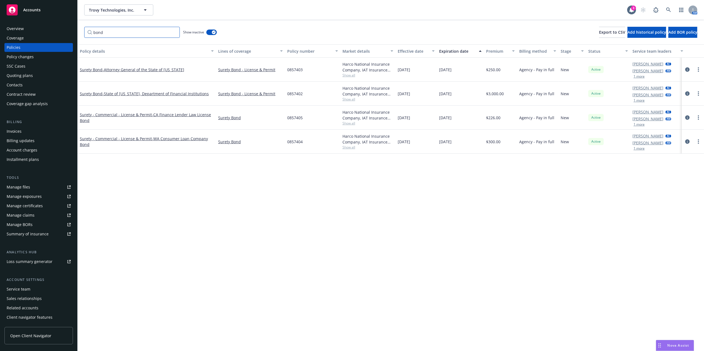
type input "bond"
click at [208, 33] on button "button" at bounding box center [211, 33] width 10 height 6
click at [175, 31] on input "bond" at bounding box center [132, 32] width 96 height 11
click at [268, 31] on div "Show inactive Export to CSV Add historical policy Add BOR policy" at bounding box center [391, 32] width 626 height 24
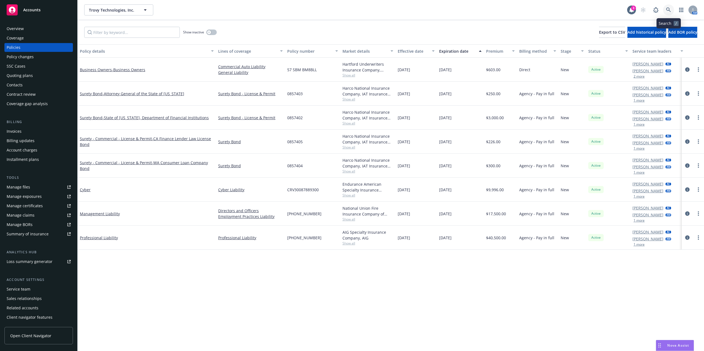
click at [670, 9] on icon at bounding box center [668, 9] width 5 height 5
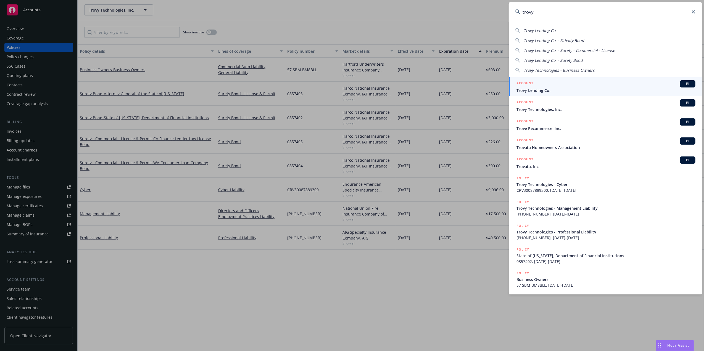
type input "trovy"
click at [572, 81] on div "ACCOUNT BI" at bounding box center [606, 83] width 179 height 7
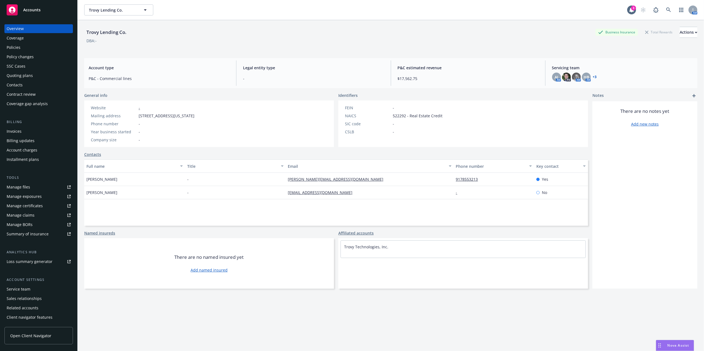
click at [25, 49] on div "Policies" at bounding box center [39, 47] width 64 height 9
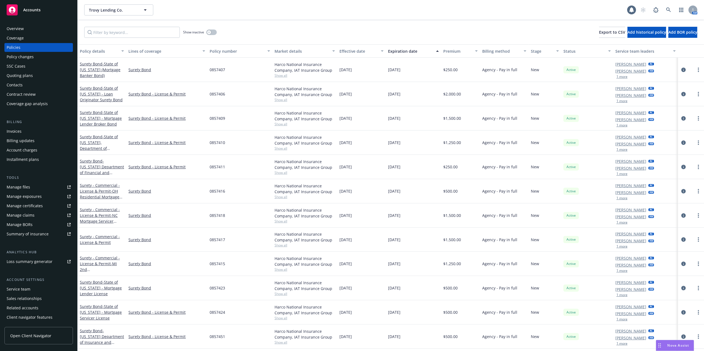
click at [110, 38] on div "Show inactive Export to CSV Add historical policy Add BOR policy" at bounding box center [391, 32] width 626 height 24
click at [113, 33] on input "Filter by keyword..." at bounding box center [132, 32] width 96 height 11
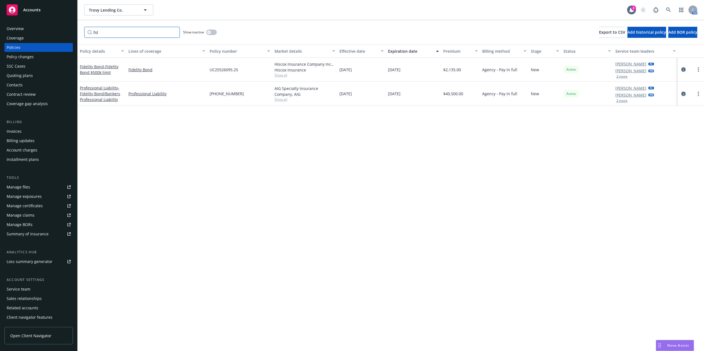
type input "fid"
click at [85, 72] on span "- Fidelity Bond $500k limit" at bounding box center [99, 69] width 39 height 11
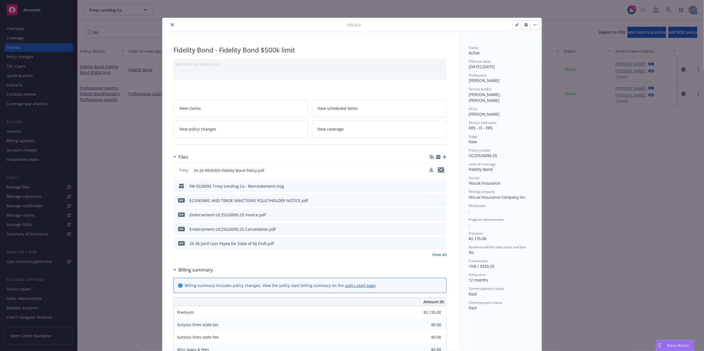
click at [439, 168] on icon "preview file" at bounding box center [441, 170] width 5 height 4
click at [171, 25] on icon "close" at bounding box center [172, 24] width 3 height 3
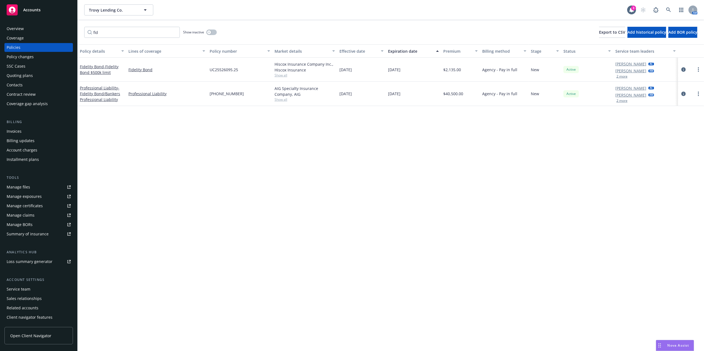
click at [110, 97] on span "- Fidelity Bond/Bankers Professional Liability" at bounding box center [100, 93] width 40 height 17
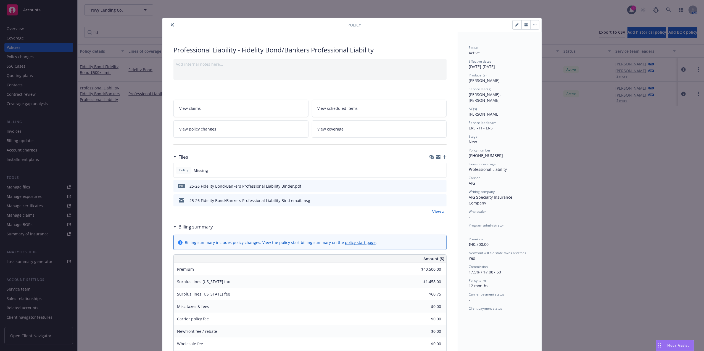
click at [439, 186] on icon "preview file" at bounding box center [441, 186] width 5 height 4
click at [171, 27] on icon "close" at bounding box center [172, 24] width 3 height 3
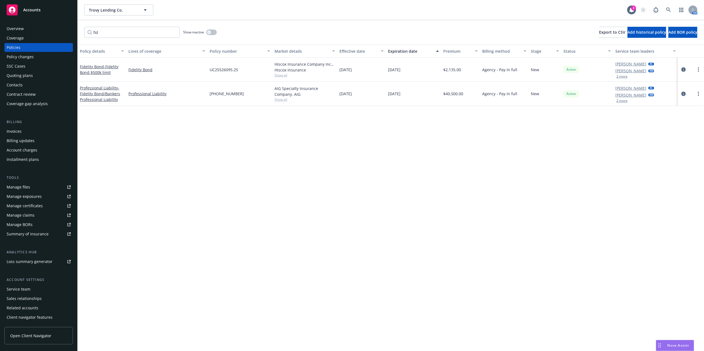
click at [27, 130] on div "Invoices" at bounding box center [39, 131] width 64 height 9
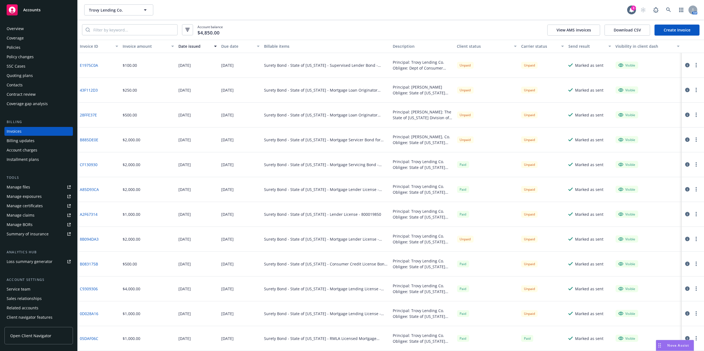
click at [15, 49] on div "Policies" at bounding box center [14, 47] width 14 height 9
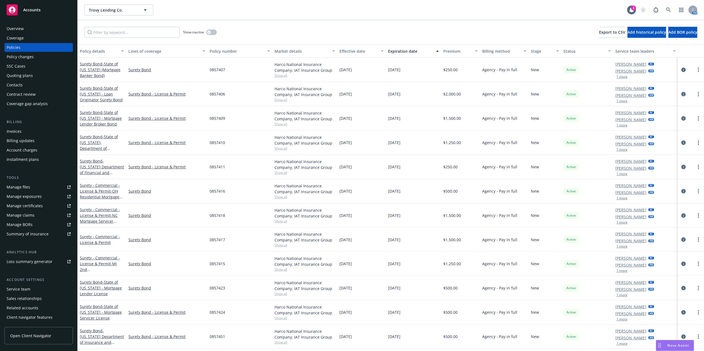
click at [9, 30] on div "Overview" at bounding box center [15, 28] width 17 height 9
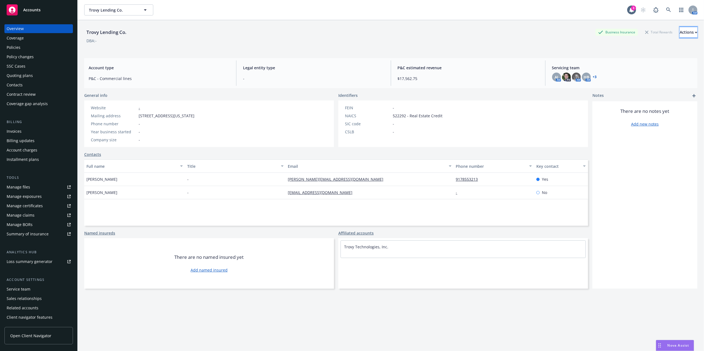
click at [680, 35] on div "Actions" at bounding box center [689, 32] width 18 height 10
click at [16, 46] on div "Policies" at bounding box center [14, 47] width 14 height 9
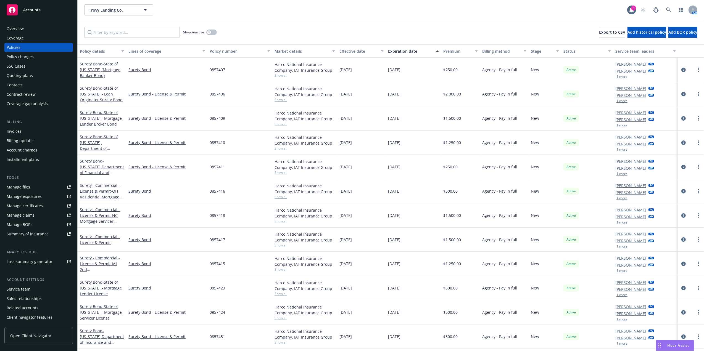
click at [282, 27] on div "Show inactive Export to CSV Add historical policy Add BOR policy" at bounding box center [391, 32] width 626 height 24
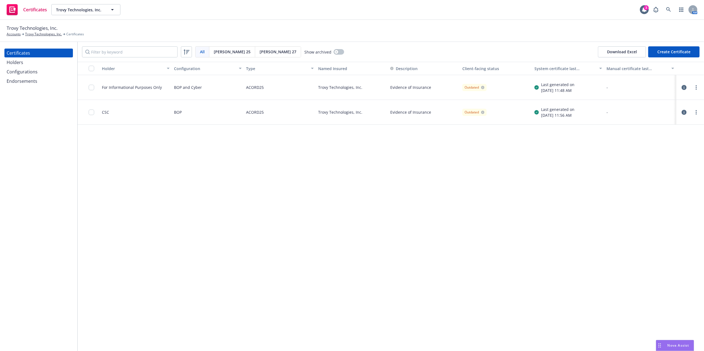
click at [696, 109] on div at bounding box center [690, 112] width 23 height 11
click at [696, 112] on icon "more" at bounding box center [696, 112] width 1 height 4
click at [660, 123] on link "Edit" at bounding box center [655, 123] width 88 height 11
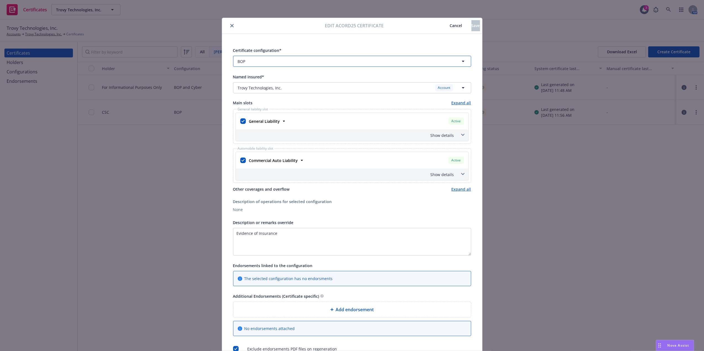
click at [262, 62] on span "button" at bounding box center [333, 62] width 170 height 6
click at [263, 78] on strong "BOP and Cyber" at bounding box center [253, 76] width 28 height 5
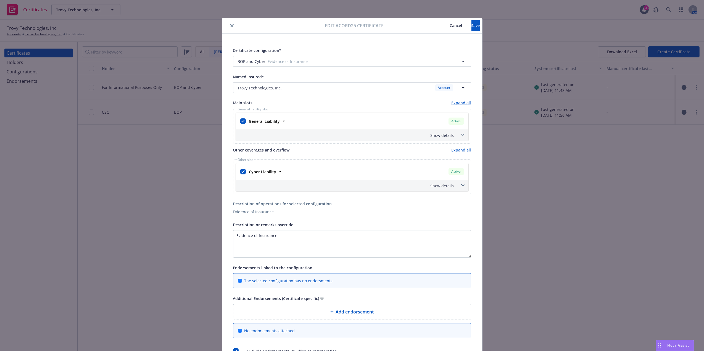
click at [381, 139] on div "Show details" at bounding box center [352, 136] width 233 height 12
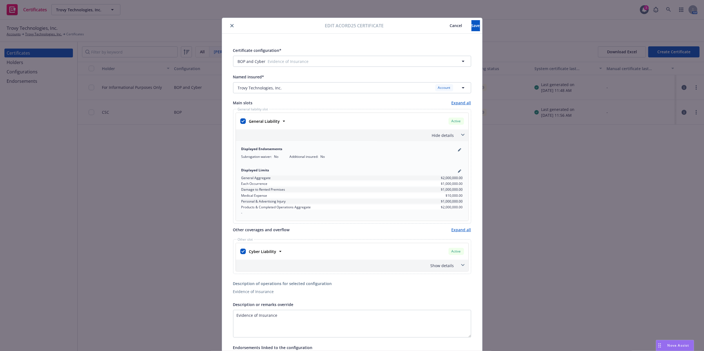
click at [382, 139] on div "Hide details" at bounding box center [352, 136] width 233 height 12
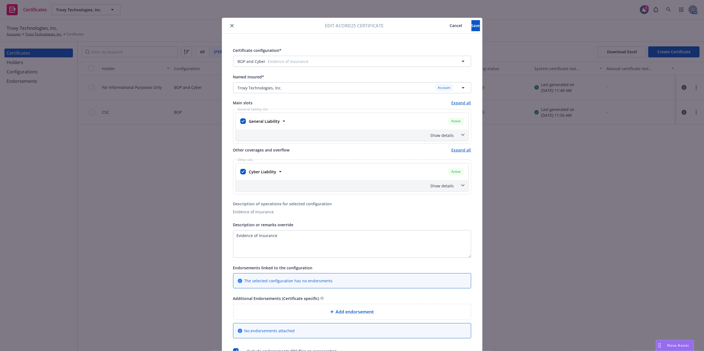
click at [450, 25] on span "Cancel" at bounding box center [456, 25] width 12 height 5
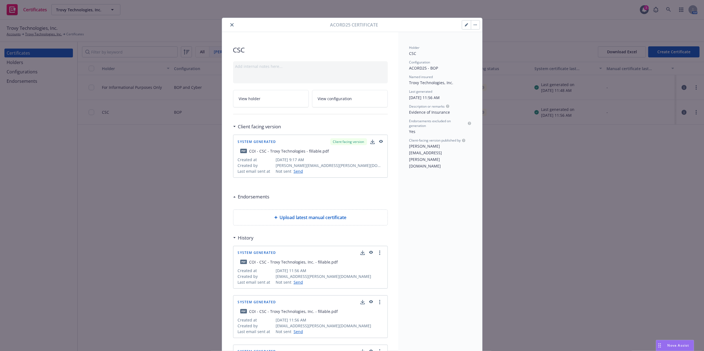
click at [232, 26] on button "close" at bounding box center [232, 25] width 7 height 7
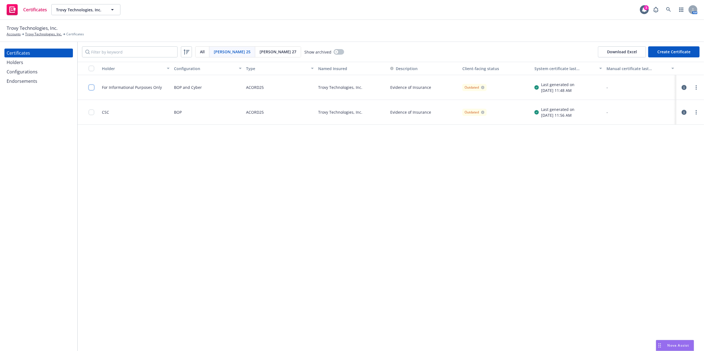
click at [91, 88] on input "checkbox" at bounding box center [92, 88] width 6 height 6
click at [41, 72] on div "Configurations" at bounding box center [39, 71] width 64 height 9
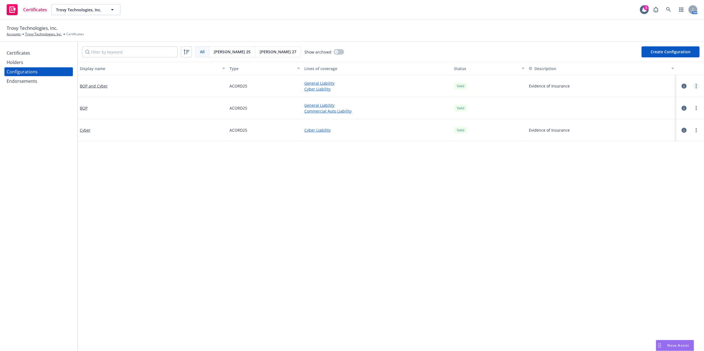
click at [696, 85] on icon "more" at bounding box center [696, 86] width 1 height 4
click at [660, 96] on link "Edit" at bounding box center [663, 97] width 61 height 11
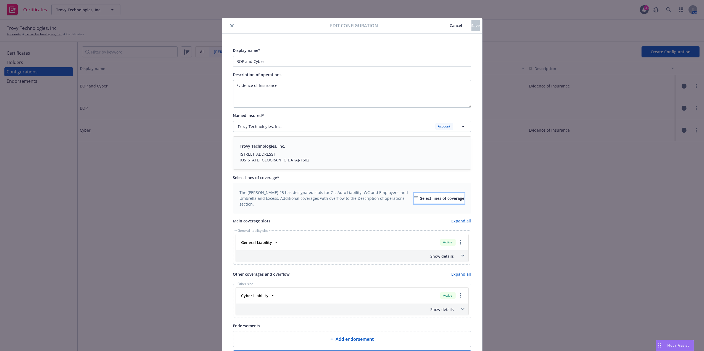
click at [430, 198] on div "Select lines of coverage" at bounding box center [439, 198] width 51 height 10
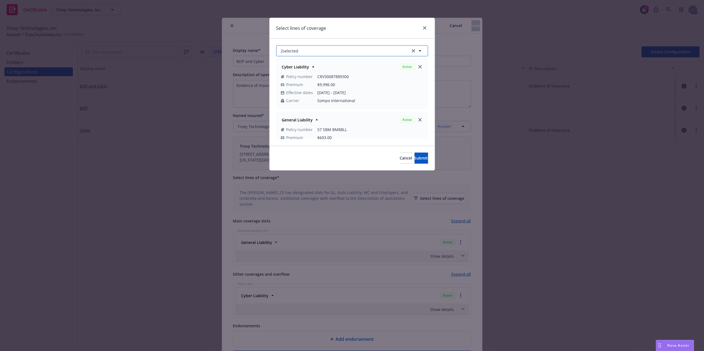
click at [359, 51] on button "2 selected" at bounding box center [352, 50] width 152 height 11
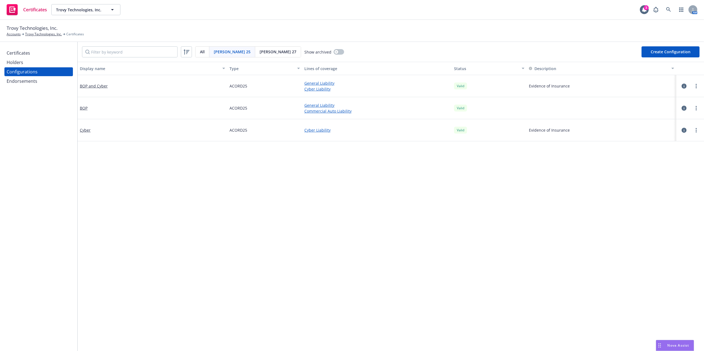
drag, startPoint x: 425, startPoint y: 96, endPoint x: 413, endPoint y: 163, distance: 67.7
drag, startPoint x: 505, startPoint y: 282, endPoint x: 510, endPoint y: 277, distance: 6.3
click at [510, 282] on div "Display name Type Lines of coverage Status Description BOP and Cyber ACORD25 Ge…" at bounding box center [391, 299] width 626 height 474
click at [693, 85] on link "more" at bounding box center [696, 86] width 7 height 7
click at [671, 98] on link "Edit" at bounding box center [663, 97] width 61 height 11
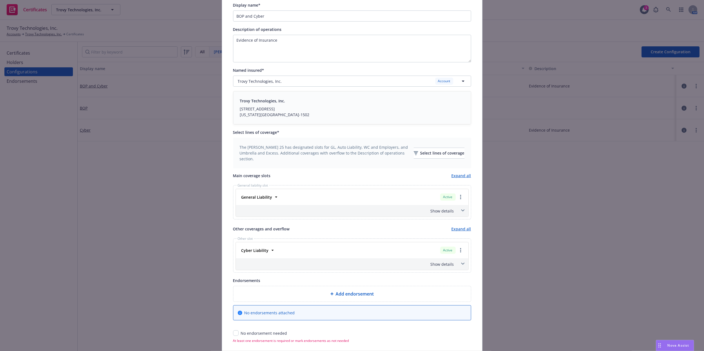
scroll to position [70, 0]
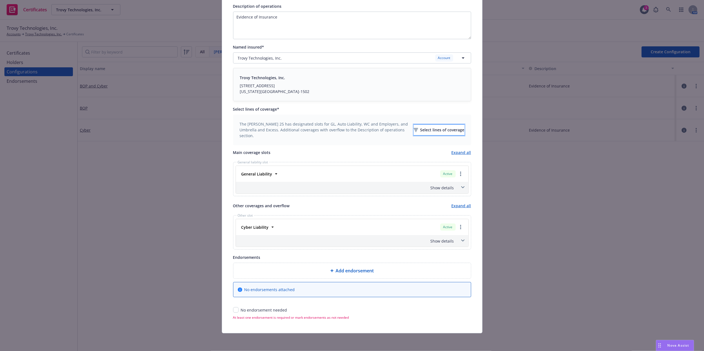
click at [443, 126] on div "Select lines of coverage" at bounding box center [439, 130] width 51 height 10
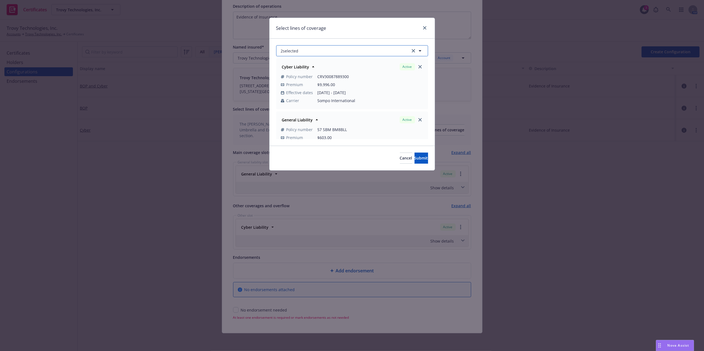
click at [384, 50] on button "2 selected" at bounding box center [352, 50] width 152 height 11
click at [374, 51] on button "2 selected" at bounding box center [352, 50] width 152 height 11
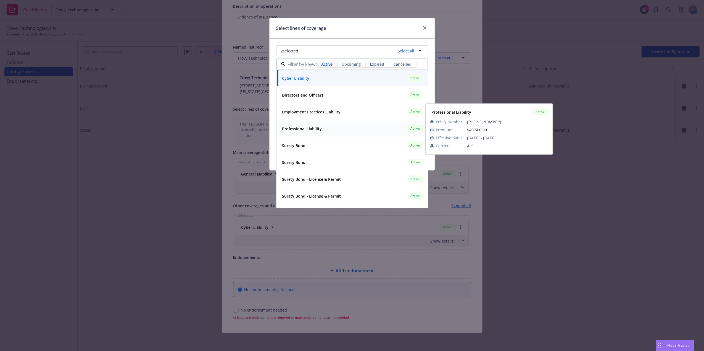
scroll to position [30, 0]
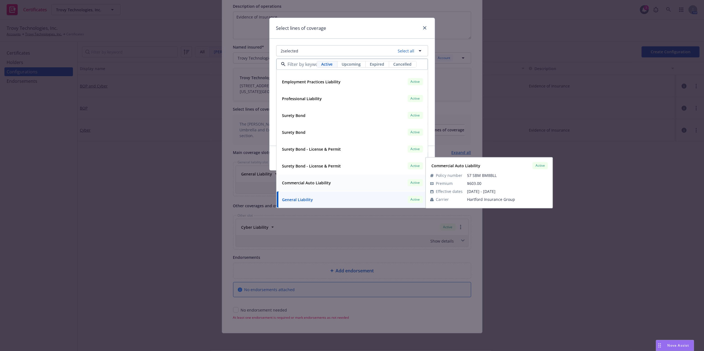
click at [358, 184] on div "Commercial Auto Liability Active" at bounding box center [352, 182] width 144 height 9
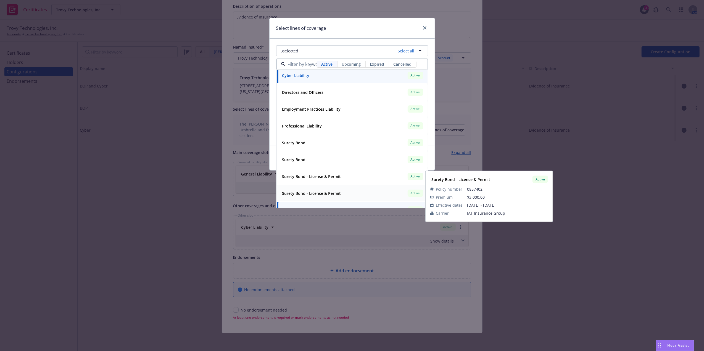
scroll to position [0, 0]
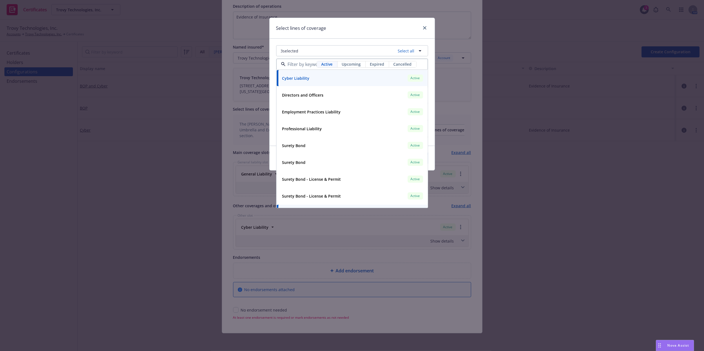
click at [339, 35] on div "Select lines of coverage" at bounding box center [352, 28] width 165 height 21
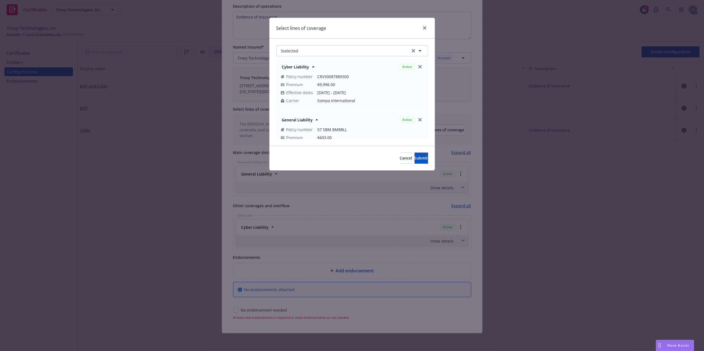
click at [389, 98] on td "Sompo International" at bounding box center [371, 101] width 106 height 8
click at [415, 156] on button "Submit" at bounding box center [422, 158] width 14 height 11
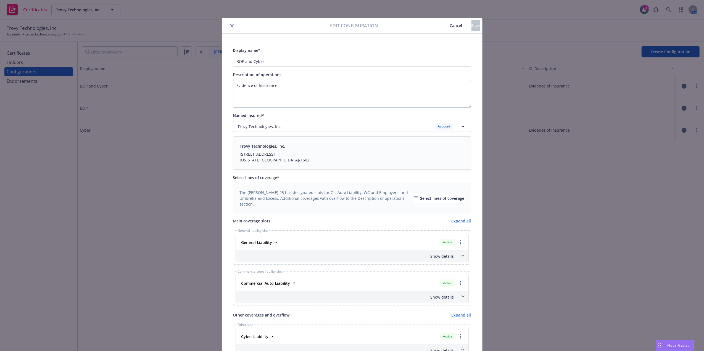
click at [405, 158] on div "Trovy Technologies, Inc. 228 Park Ave S. PMB 242757 New York, NY 10003-1502" at bounding box center [352, 153] width 224 height 20
click at [367, 125] on div "Trovy Technologies, Inc. Account" at bounding box center [349, 126] width 222 height 7
click at [230, 26] on icon "close" at bounding box center [231, 25] width 3 height 3
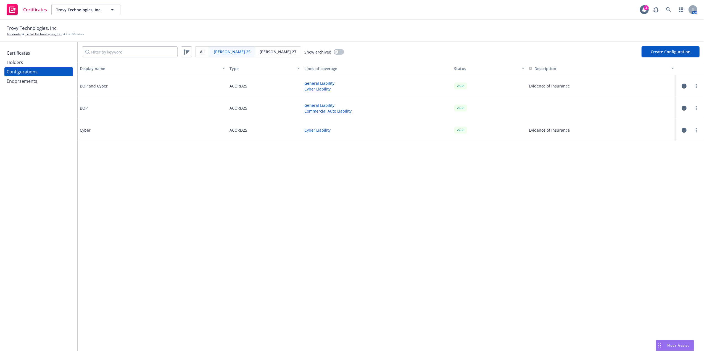
click at [181, 222] on div "Display name Type Lines of coverage Status Description BOP and Cyber ACORD25 Ge…" at bounding box center [391, 299] width 626 height 474
